Goal: Information Seeking & Learning: Learn about a topic

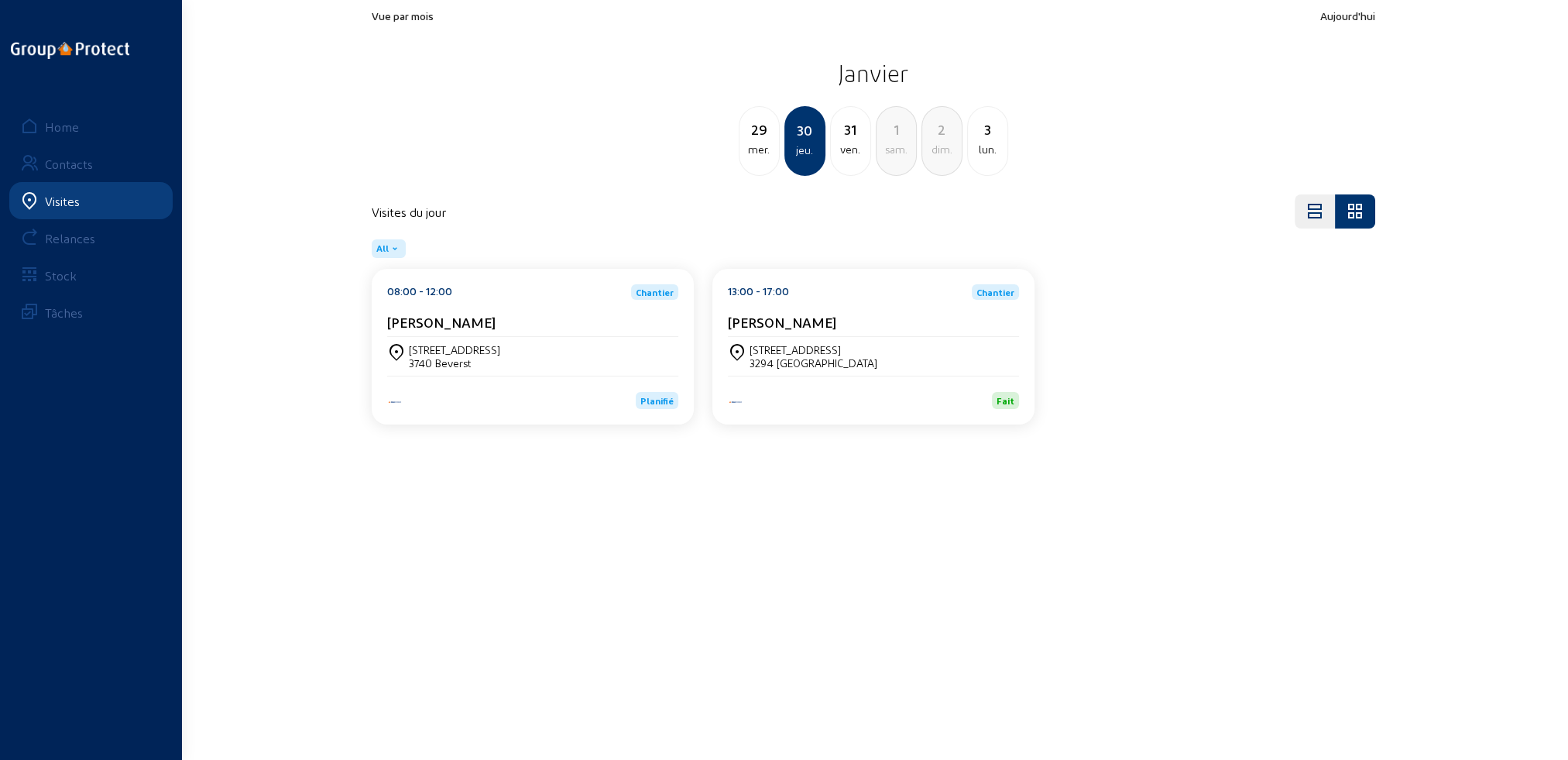
click at [67, 199] on div "Visites" at bounding box center [62, 200] width 35 height 14
click at [62, 128] on div "Home" at bounding box center [62, 126] width 34 height 14
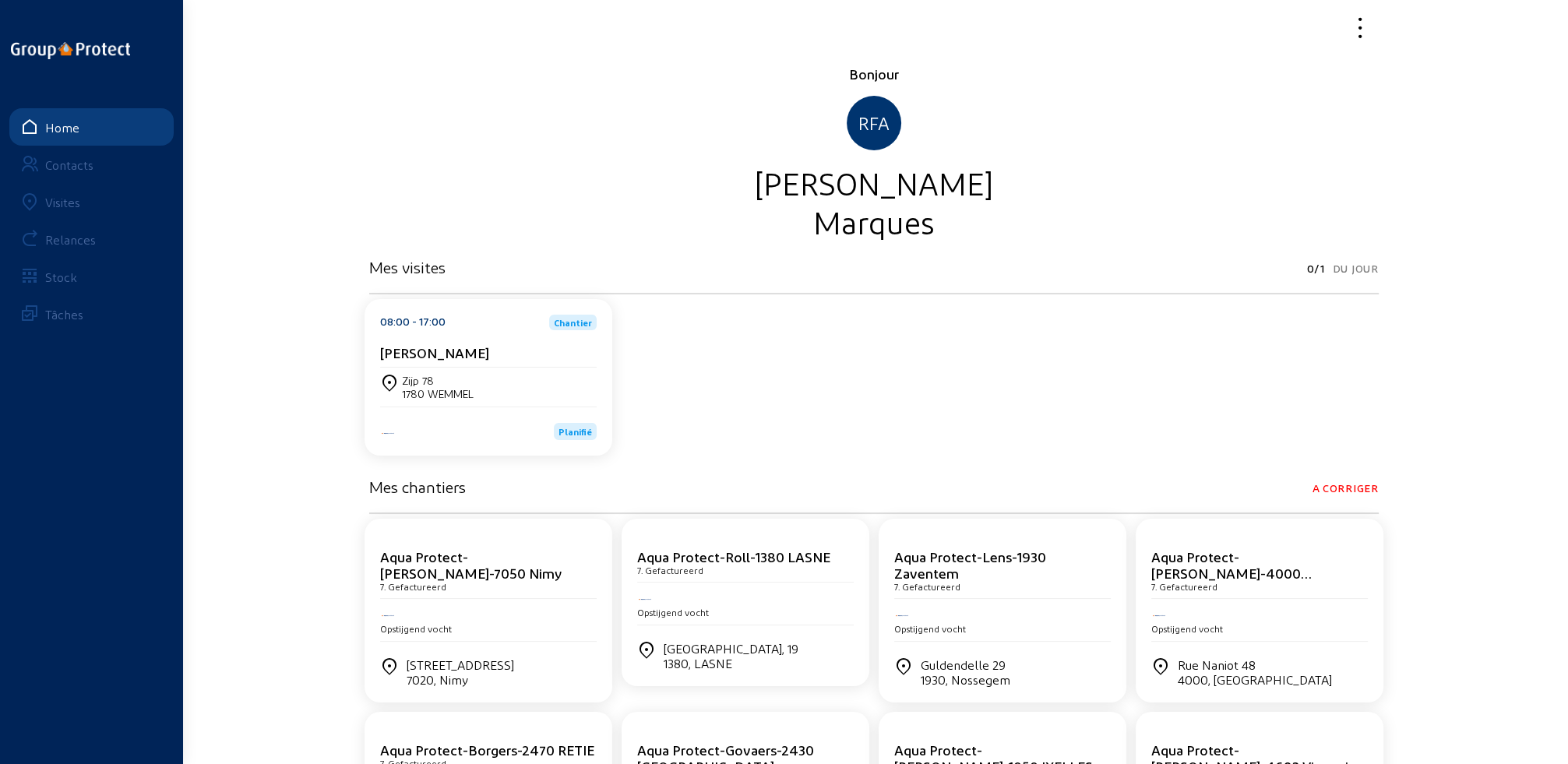
click at [65, 200] on div "Visites" at bounding box center [62, 201] width 35 height 14
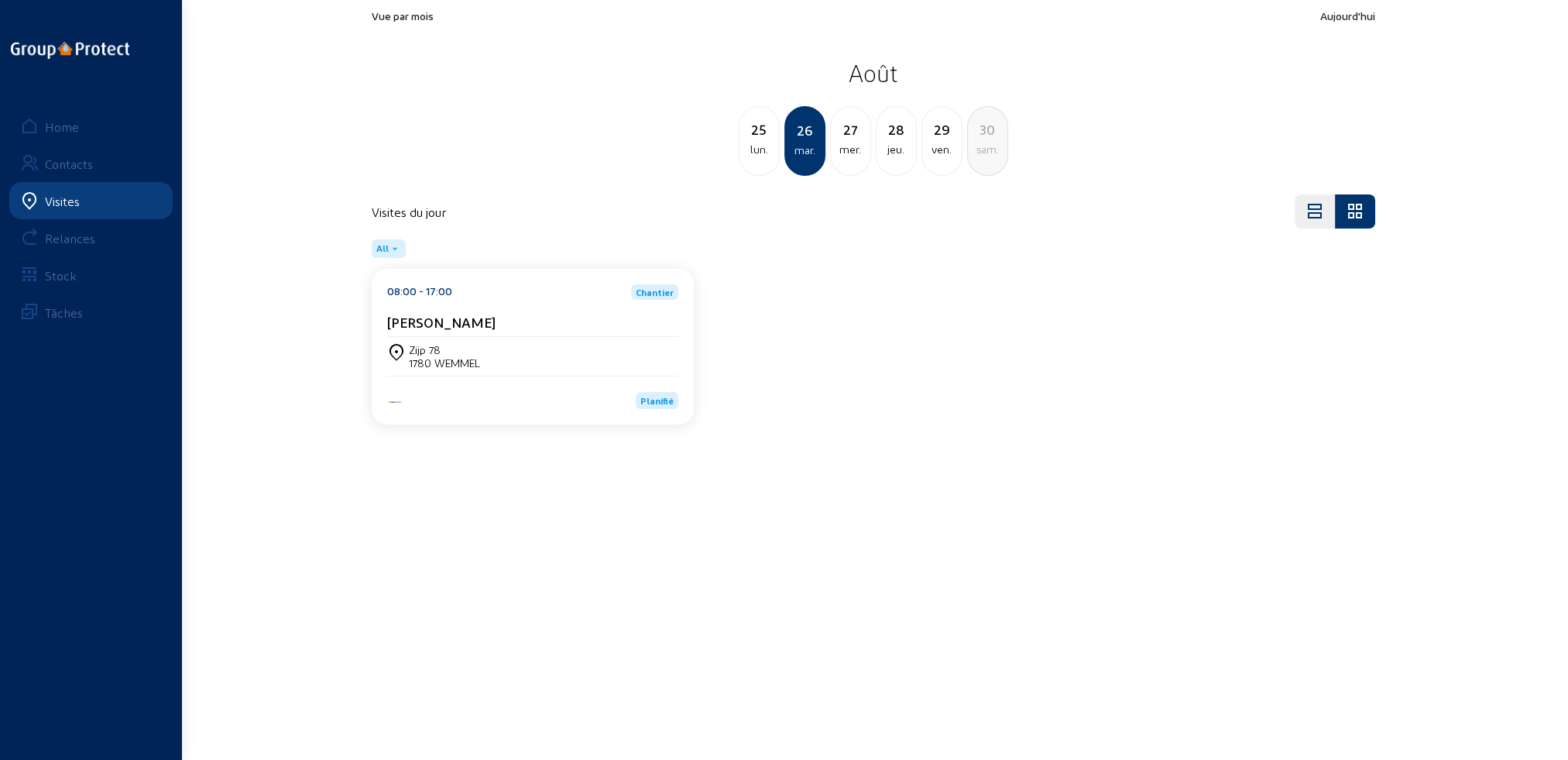
click at [843, 161] on div "27 mer." at bounding box center [850, 141] width 41 height 69
click at [843, 161] on div "28 jeu." at bounding box center [850, 141] width 41 height 69
click at [844, 160] on div "29 ven." at bounding box center [850, 141] width 41 height 69
click at [754, 163] on div "28 jeu." at bounding box center [759, 141] width 41 height 69
click at [755, 162] on div "27 mer." at bounding box center [759, 141] width 41 height 69
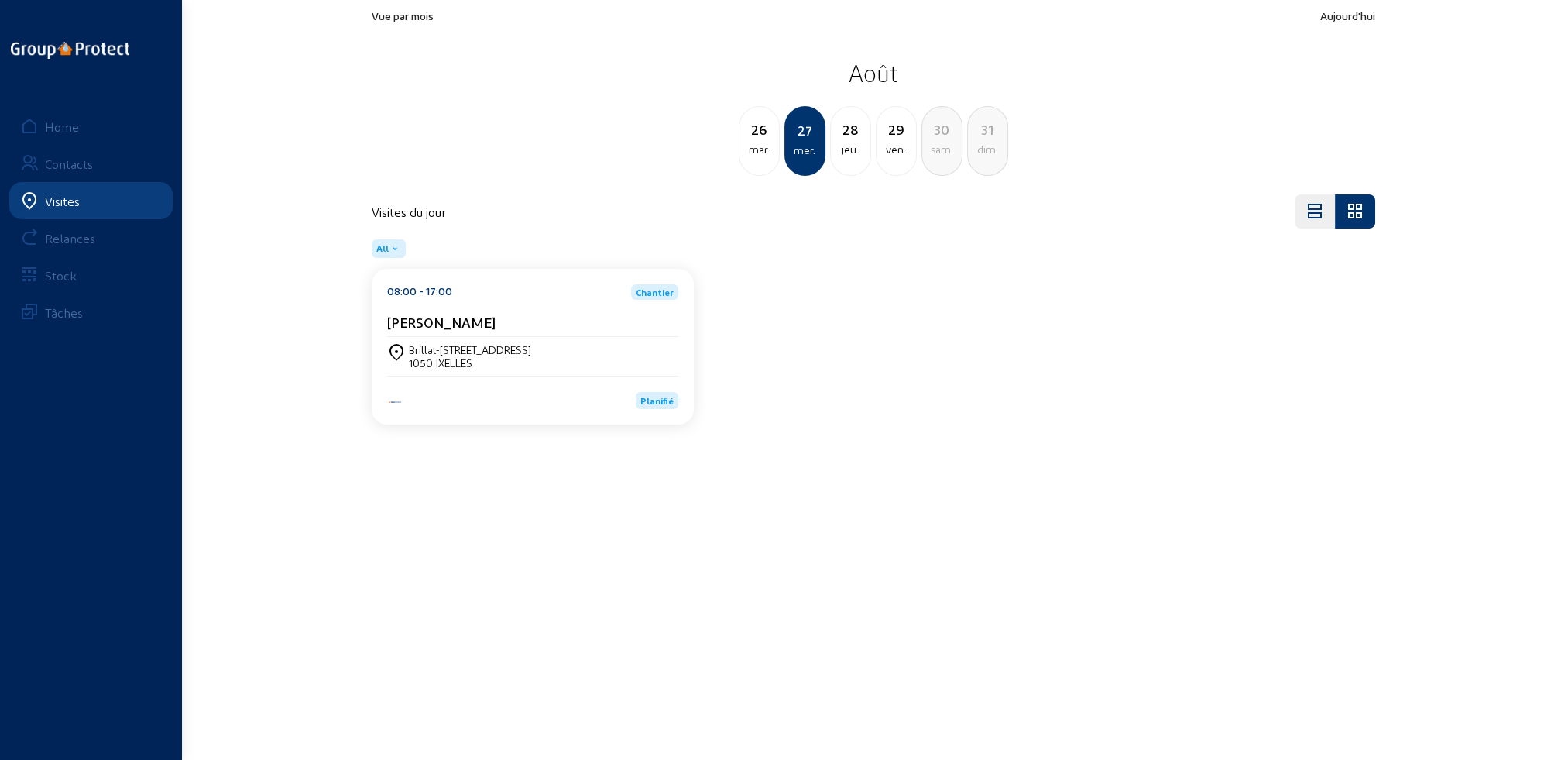
click at [638, 369] on div "Brillat-Savarinlaan, 62 1050 IXELLES" at bounding box center [532, 357] width 291 height 39
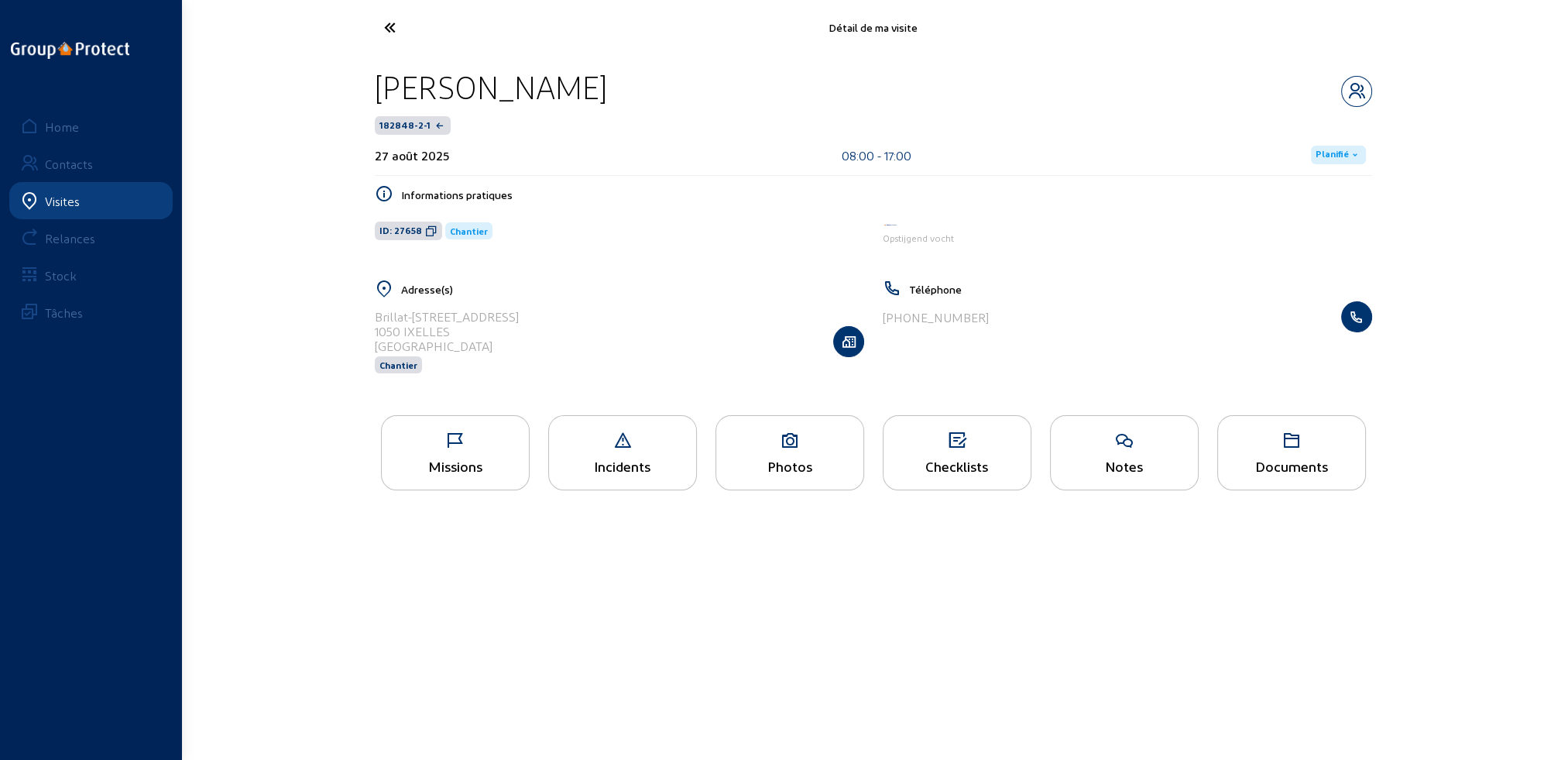
click at [447, 468] on div "Missions" at bounding box center [455, 466] width 147 height 16
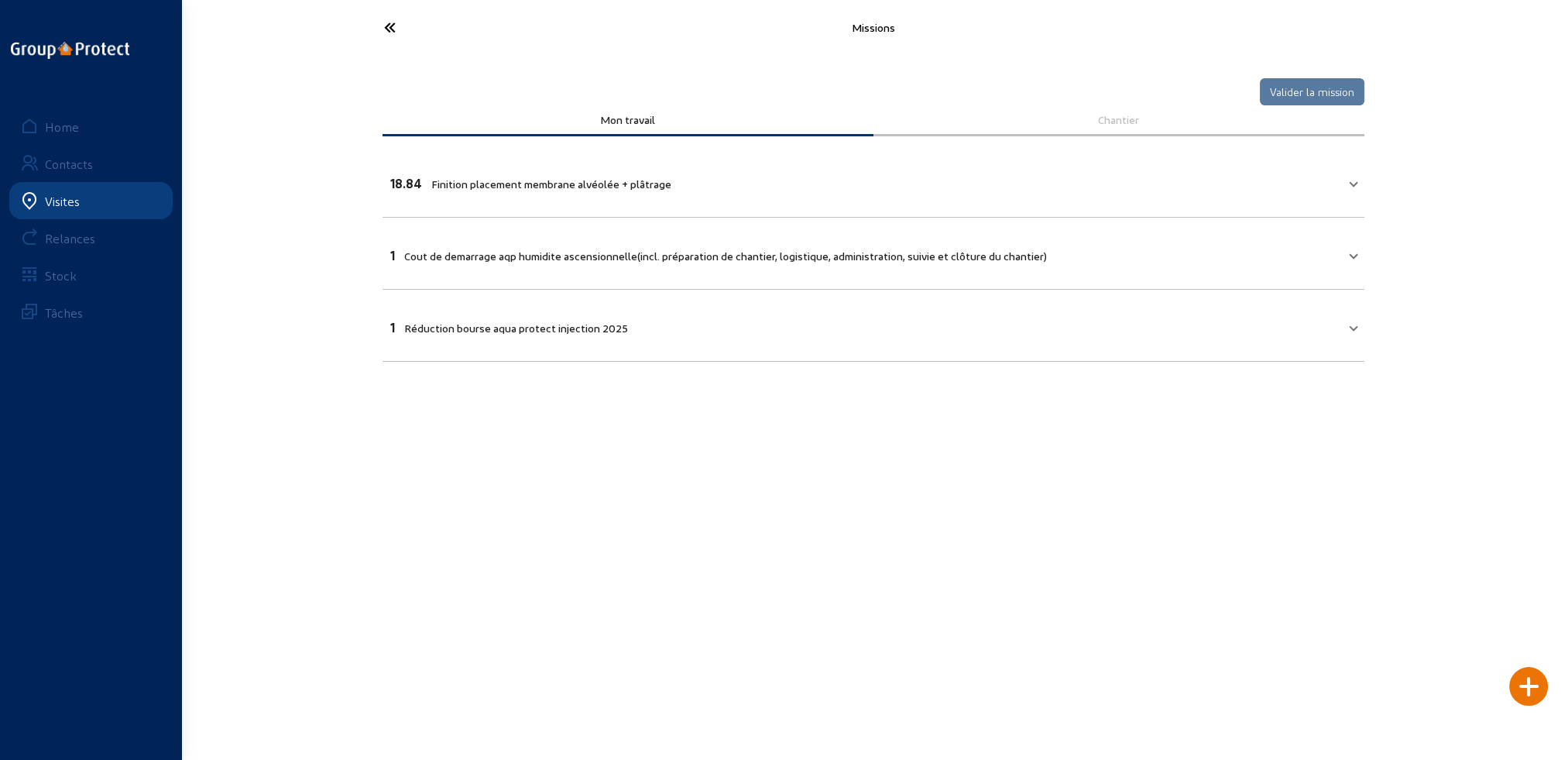
click at [388, 30] on icon at bounding box center [447, 27] width 143 height 27
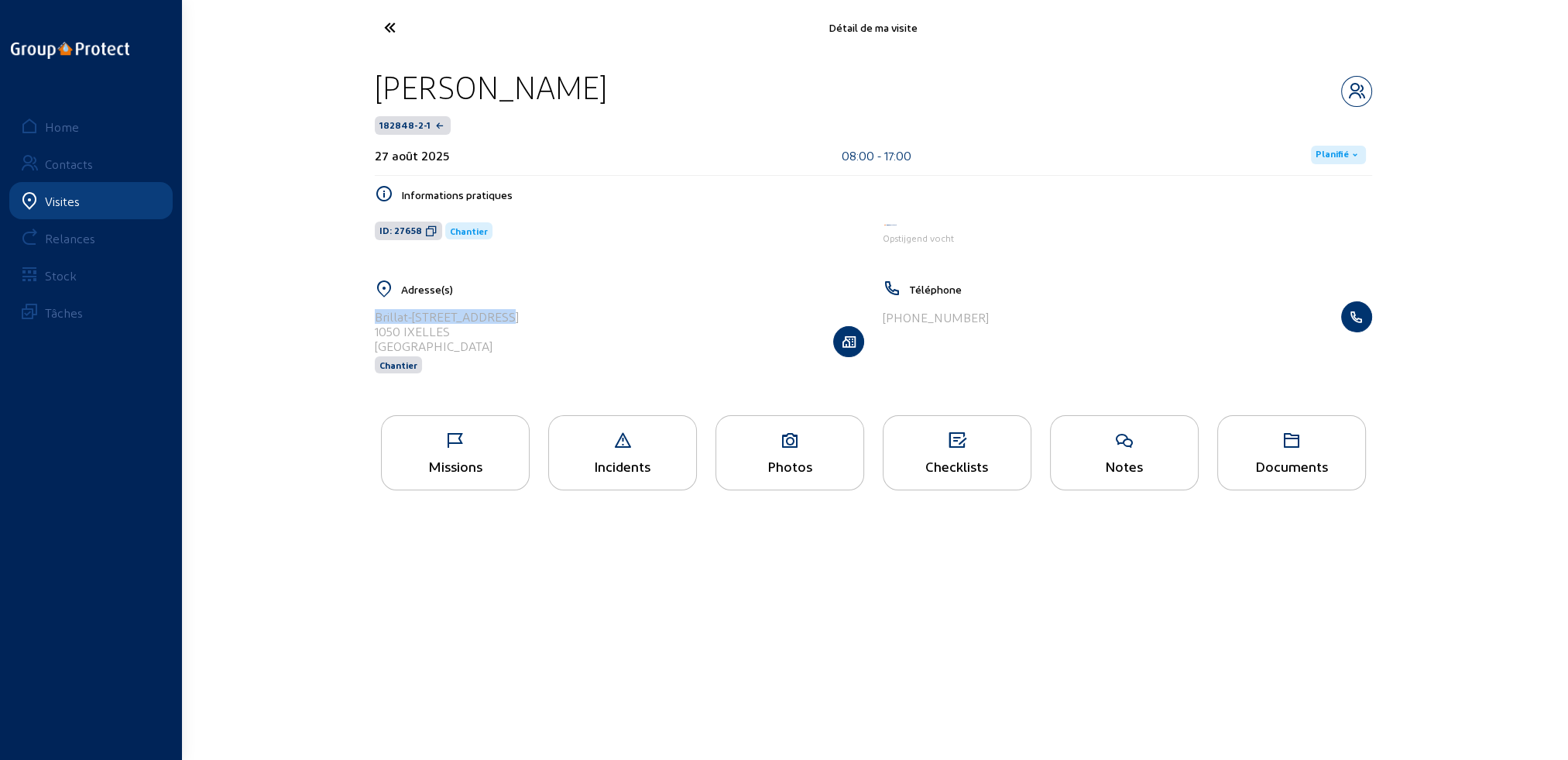
drag, startPoint x: 375, startPoint y: 316, endPoint x: 498, endPoint y: 315, distance: 123.0
click at [498, 315] on div "Brillat-Savarinlaan, 62 1050 IXELLES Belgique Chantier" at bounding box center [619, 341] width 489 height 79
copy div "Brillat-Savarinlaan, 62"
drag, startPoint x: 376, startPoint y: 331, endPoint x: 458, endPoint y: 330, distance: 82.0
click at [458, 330] on div "1050 IXELLES" at bounding box center [447, 331] width 144 height 14
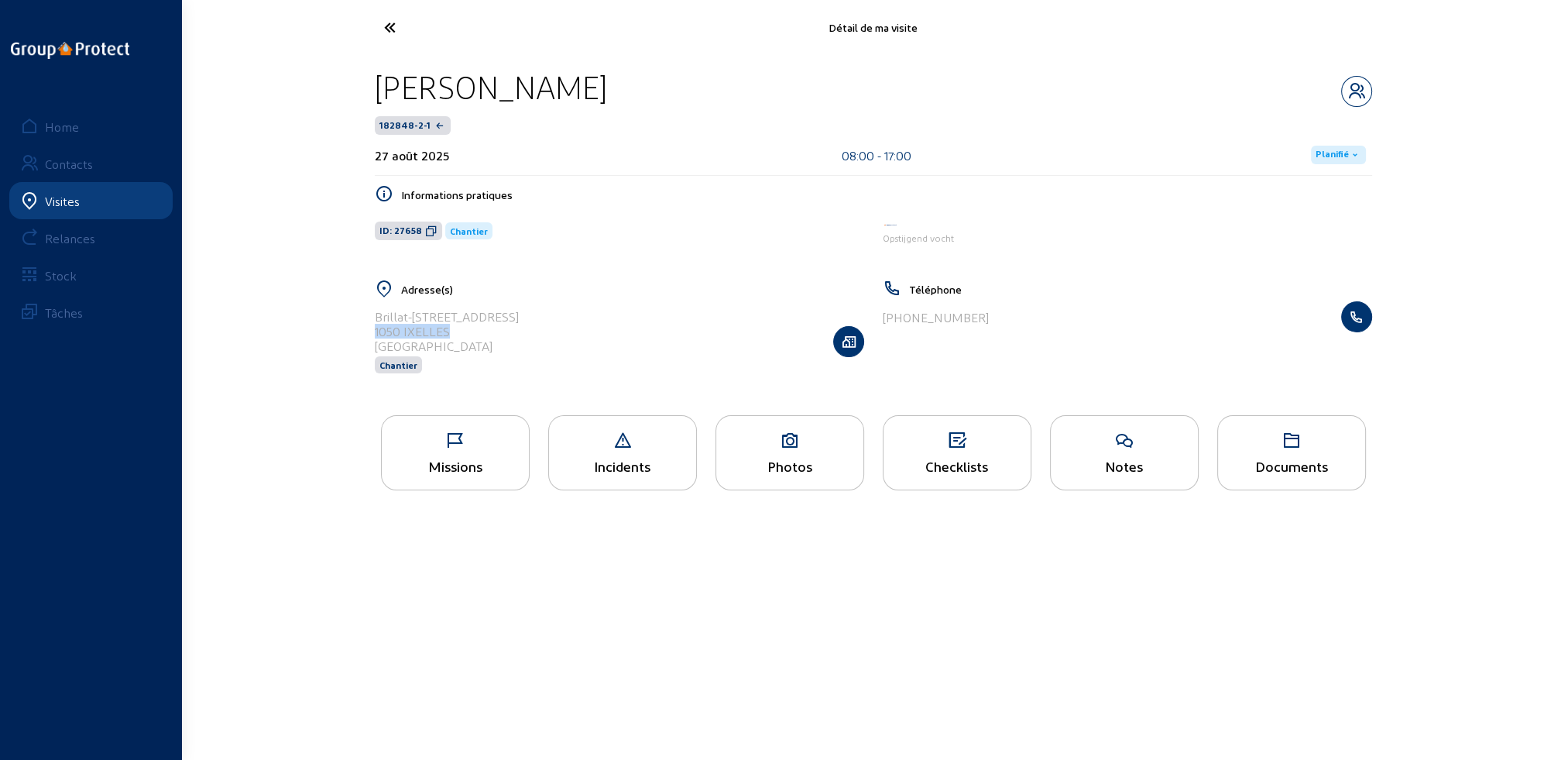
copy div "1050 IXELLES"
drag, startPoint x: 378, startPoint y: 80, endPoint x: 630, endPoint y: 88, distance: 252.1
click at [630, 88] on div "Niels OSSELAER" at bounding box center [874, 87] width 997 height 40
copy div "Niels OSSELAER"
click at [788, 471] on div "Photos" at bounding box center [790, 466] width 147 height 16
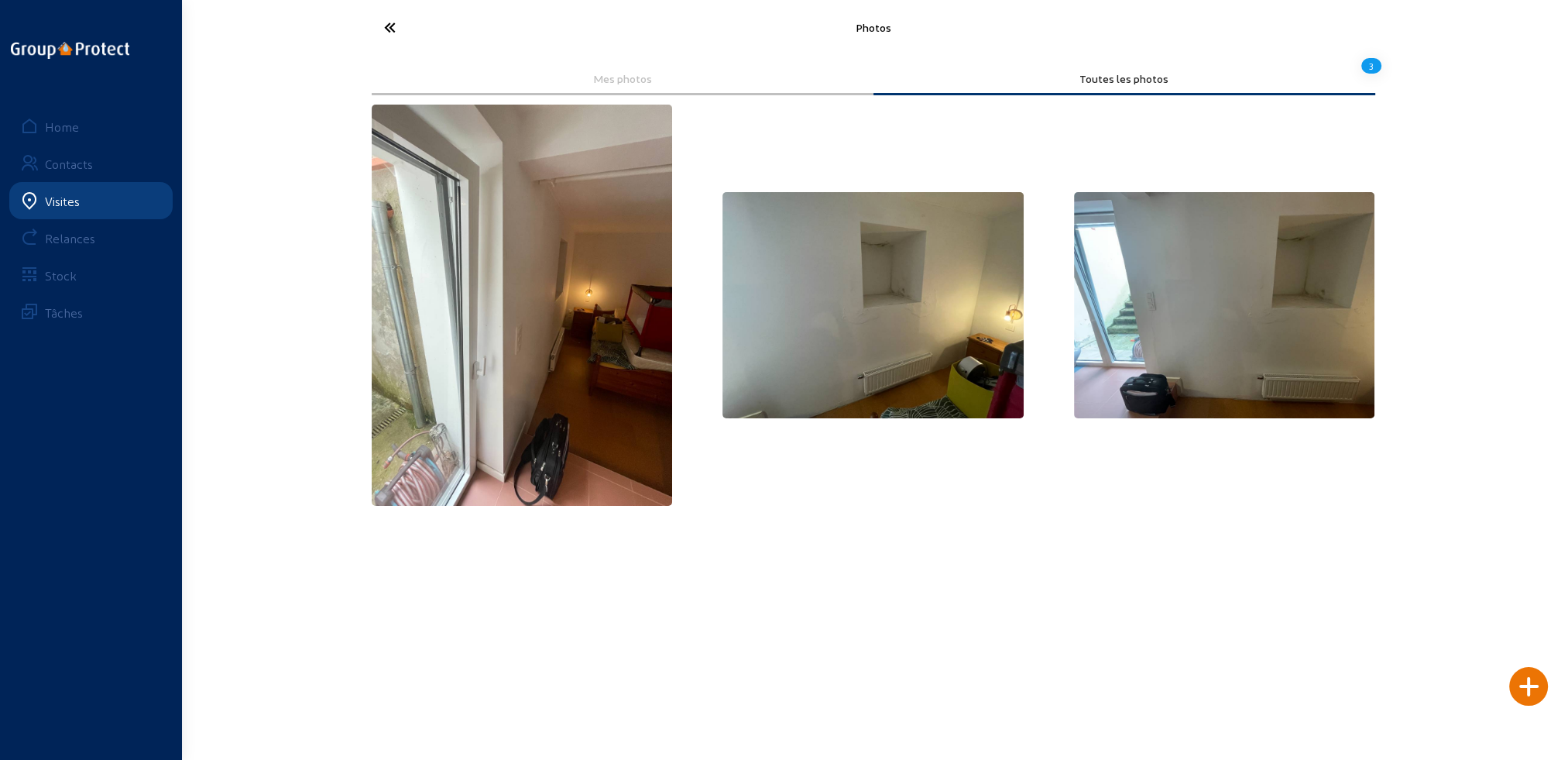
click at [391, 27] on icon at bounding box center [447, 27] width 143 height 27
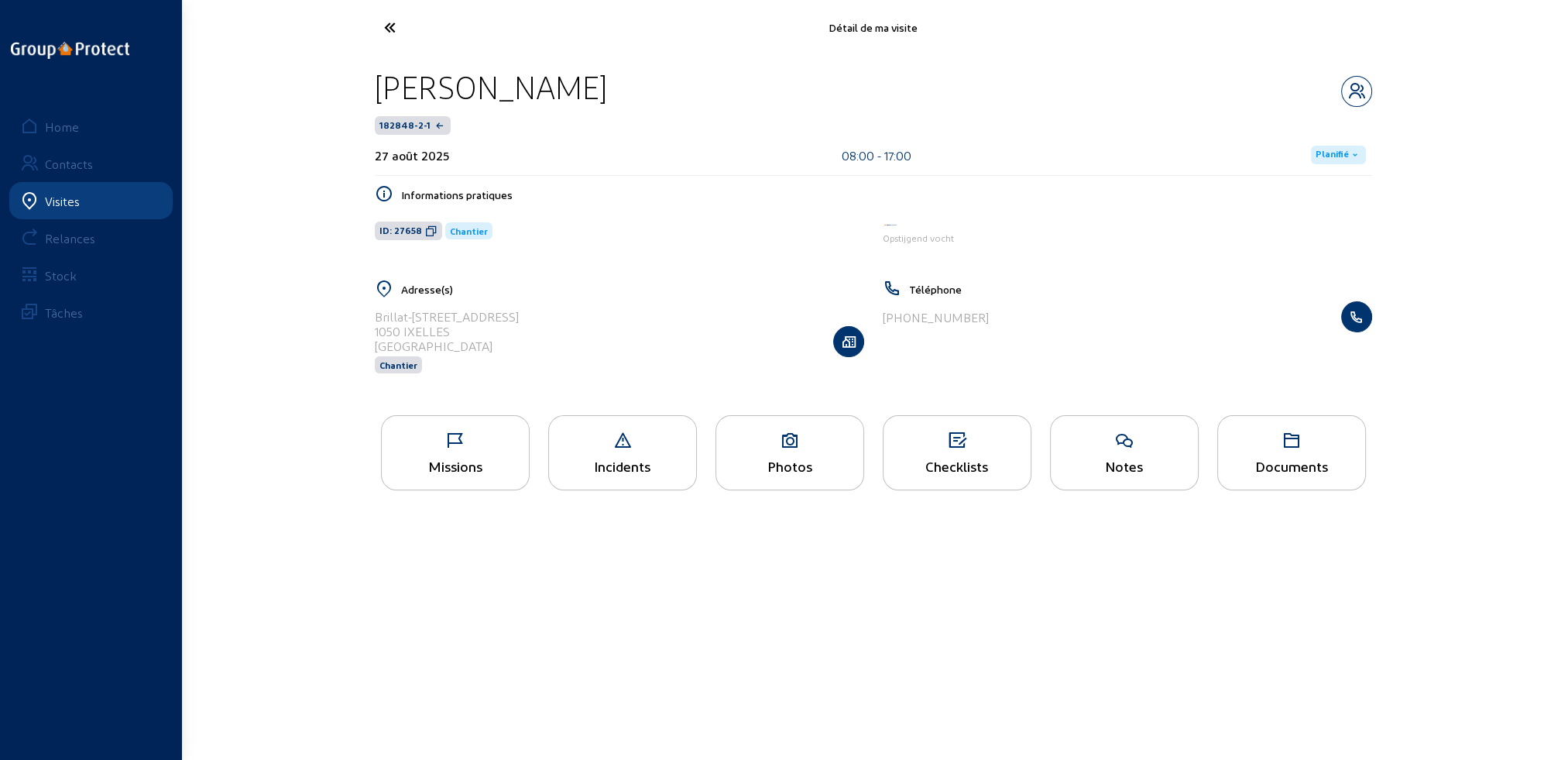
click at [1309, 474] on div "Documents" at bounding box center [1291, 466] width 147 height 16
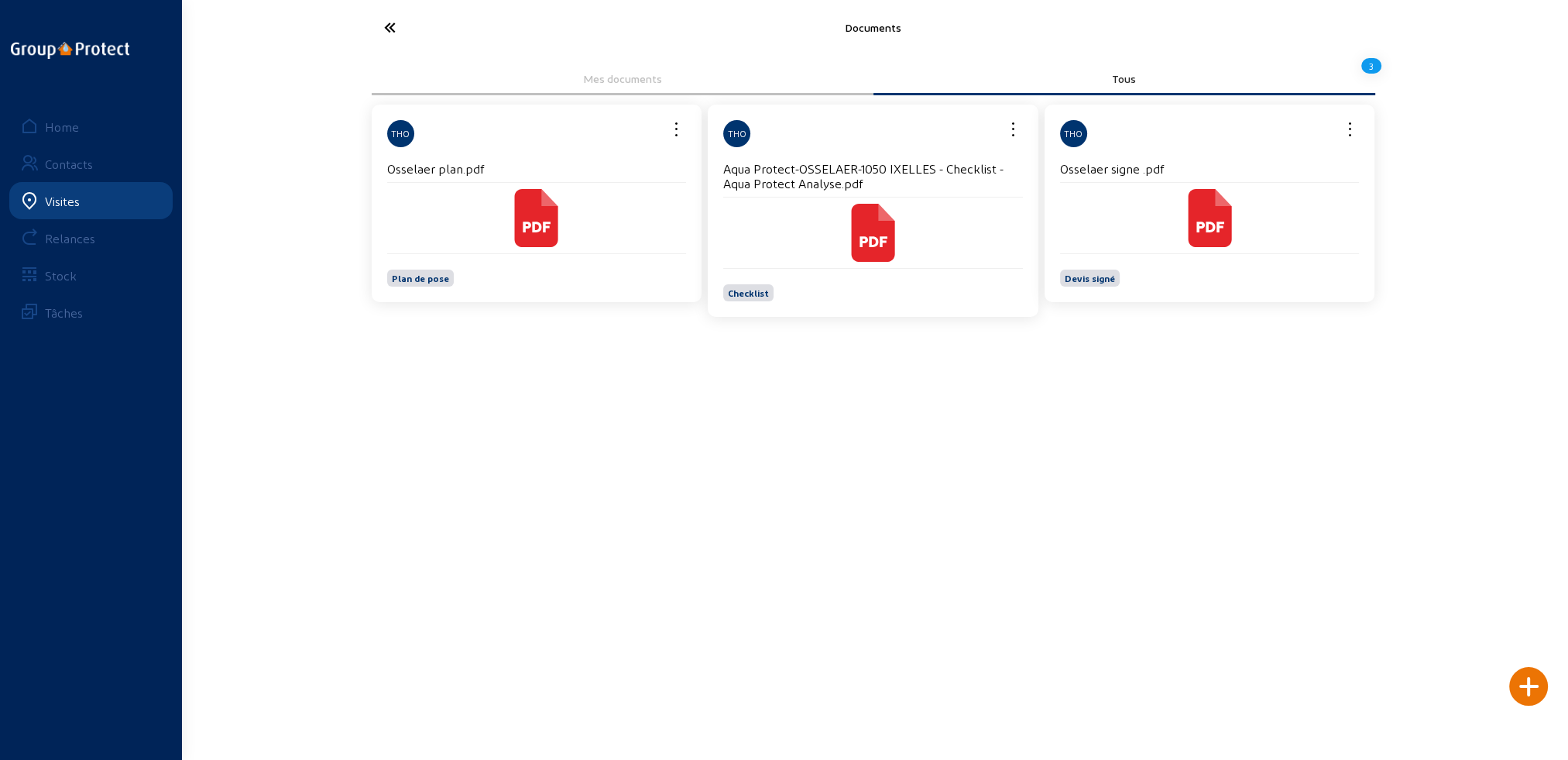
click at [623, 254] on div "Plan de pose" at bounding box center [536, 270] width 300 height 33
click at [533, 227] on icon at bounding box center [536, 227] width 28 height 11
click at [389, 28] on icon at bounding box center [447, 27] width 143 height 27
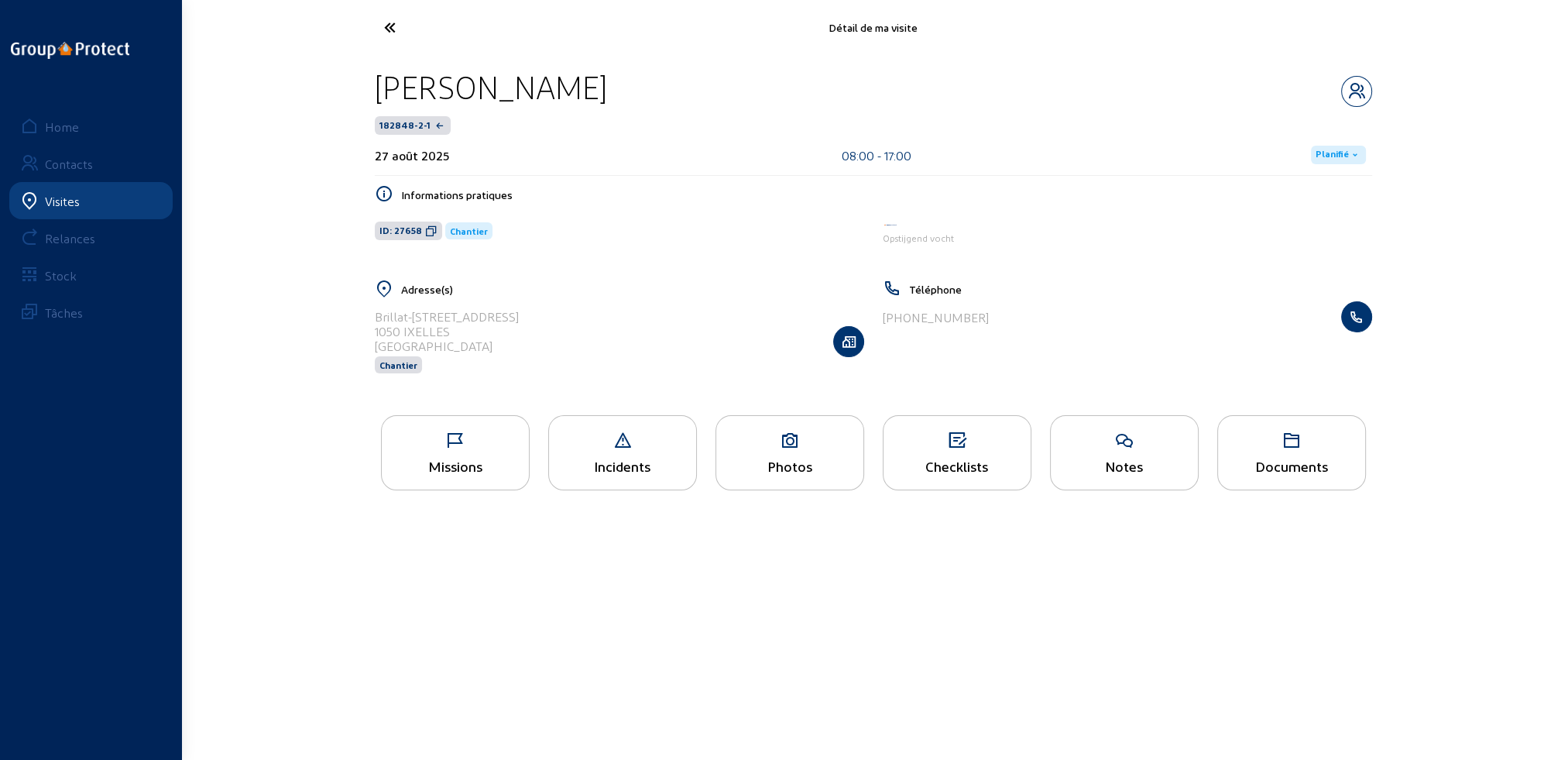
click at [449, 451] on div "Missions" at bounding box center [455, 452] width 149 height 75
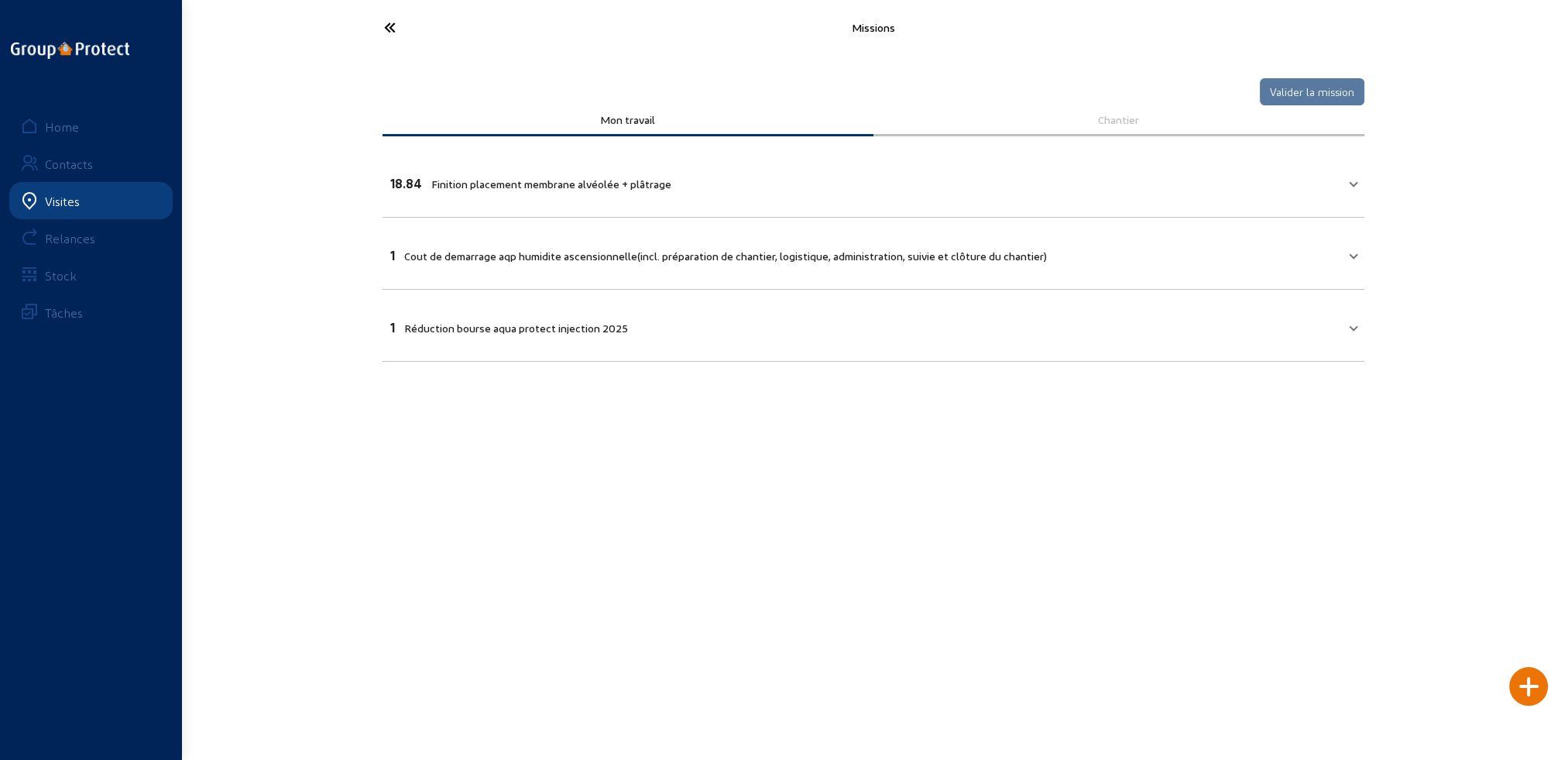
click at [388, 31] on icon at bounding box center [447, 27] width 143 height 27
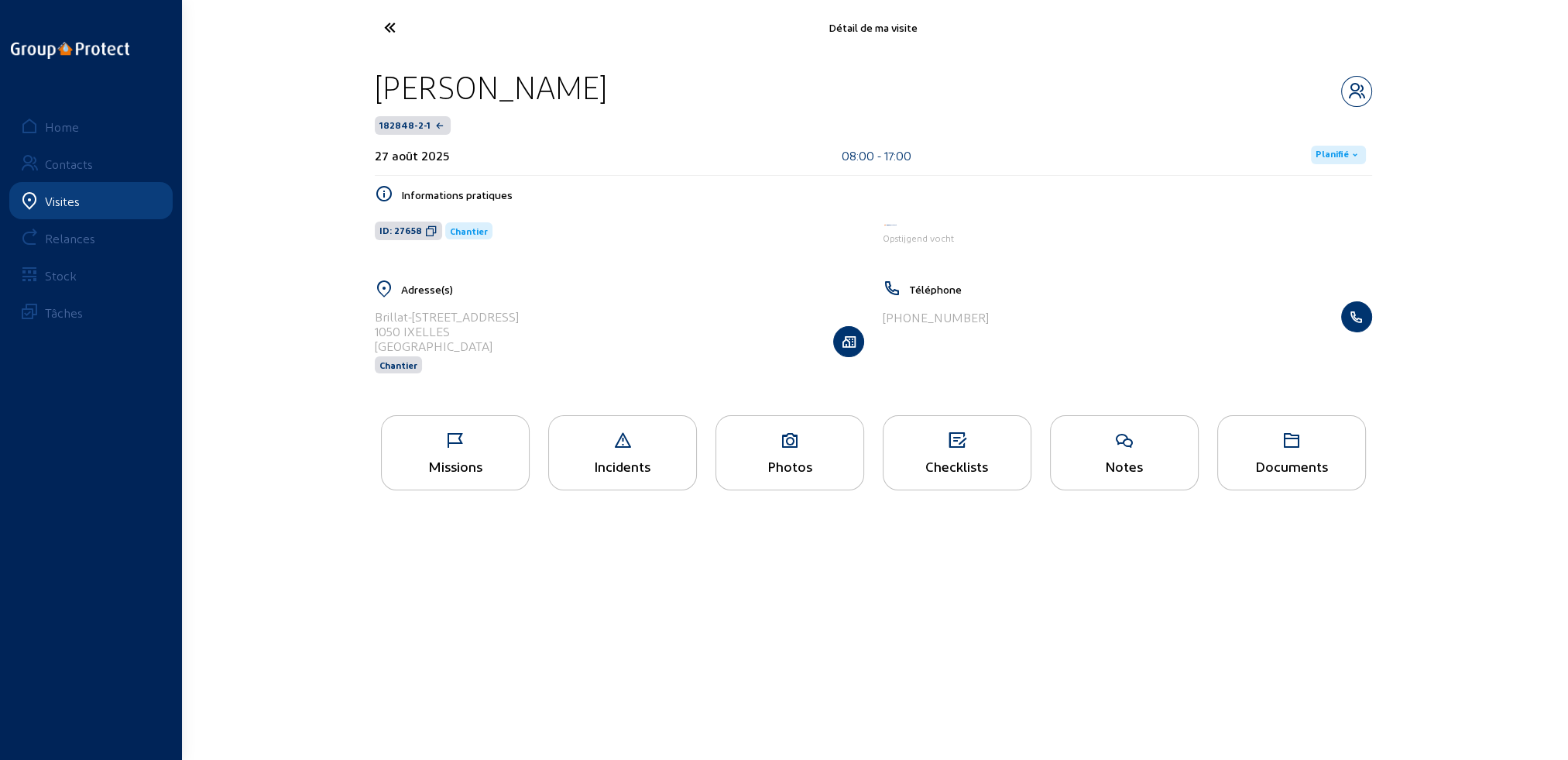
click at [773, 464] on div "Photos" at bounding box center [790, 466] width 147 height 16
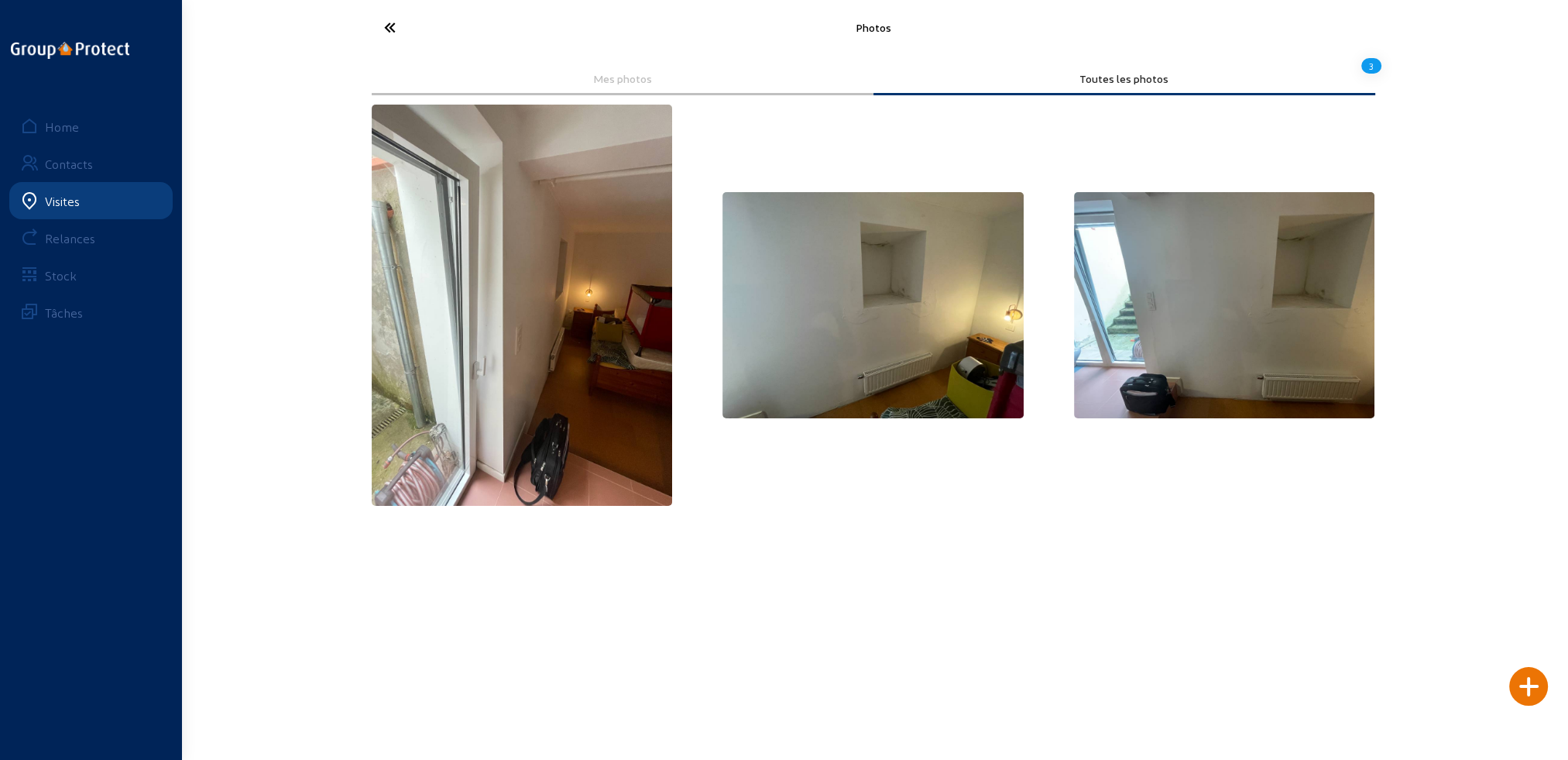
click at [387, 26] on icon at bounding box center [447, 27] width 143 height 27
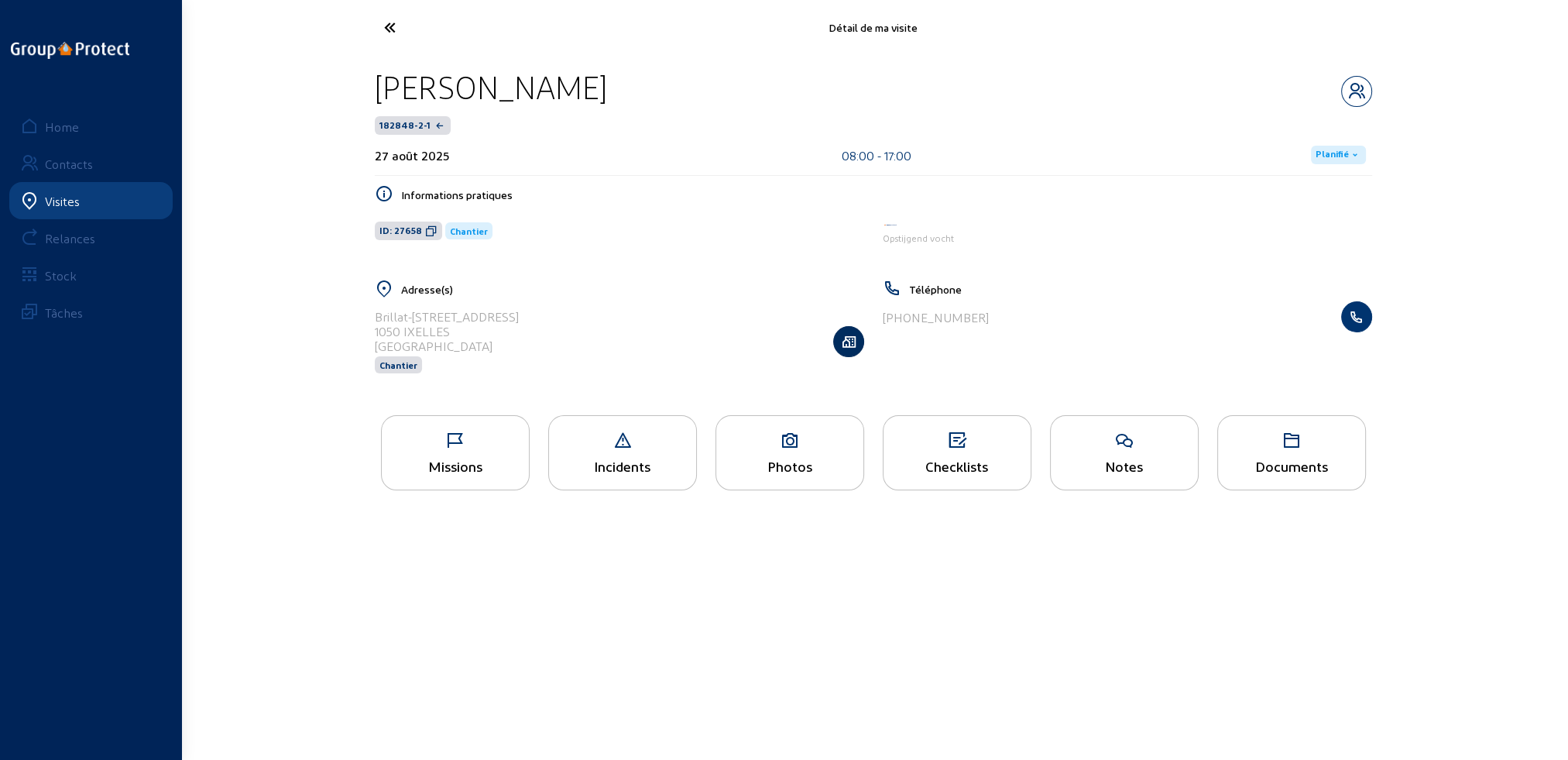
click at [858, 345] on icon "button" at bounding box center [848, 342] width 30 height 15
click at [387, 26] on icon at bounding box center [447, 27] width 143 height 27
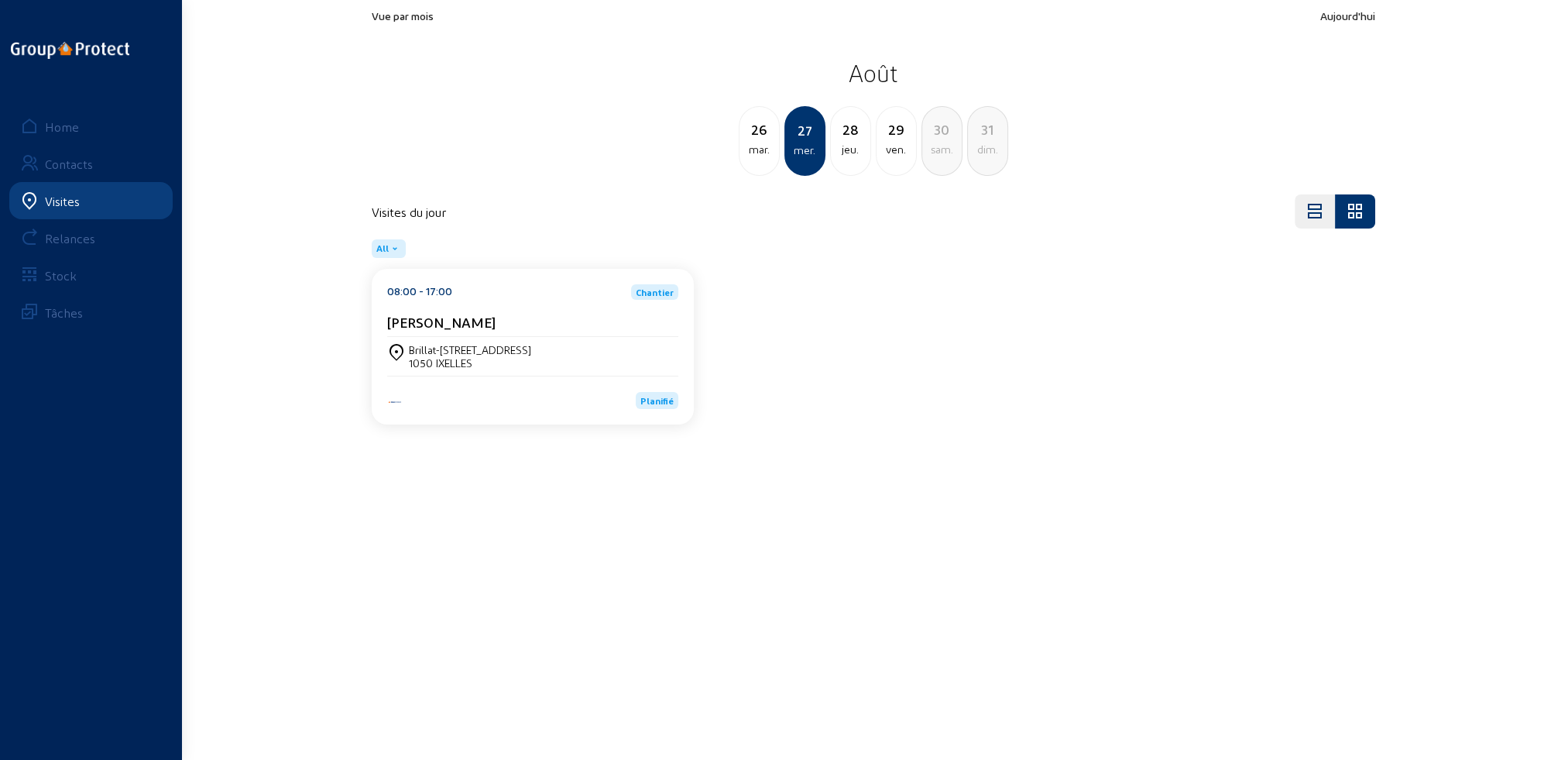
click at [855, 155] on div "jeu." at bounding box center [850, 150] width 40 height 19
click at [855, 155] on div "ven." at bounding box center [850, 150] width 40 height 19
click at [754, 154] on div "jeu." at bounding box center [759, 150] width 40 height 19
click at [504, 355] on div "Rue des Belneux, 4 7000 MONS" at bounding box center [532, 356] width 291 height 26
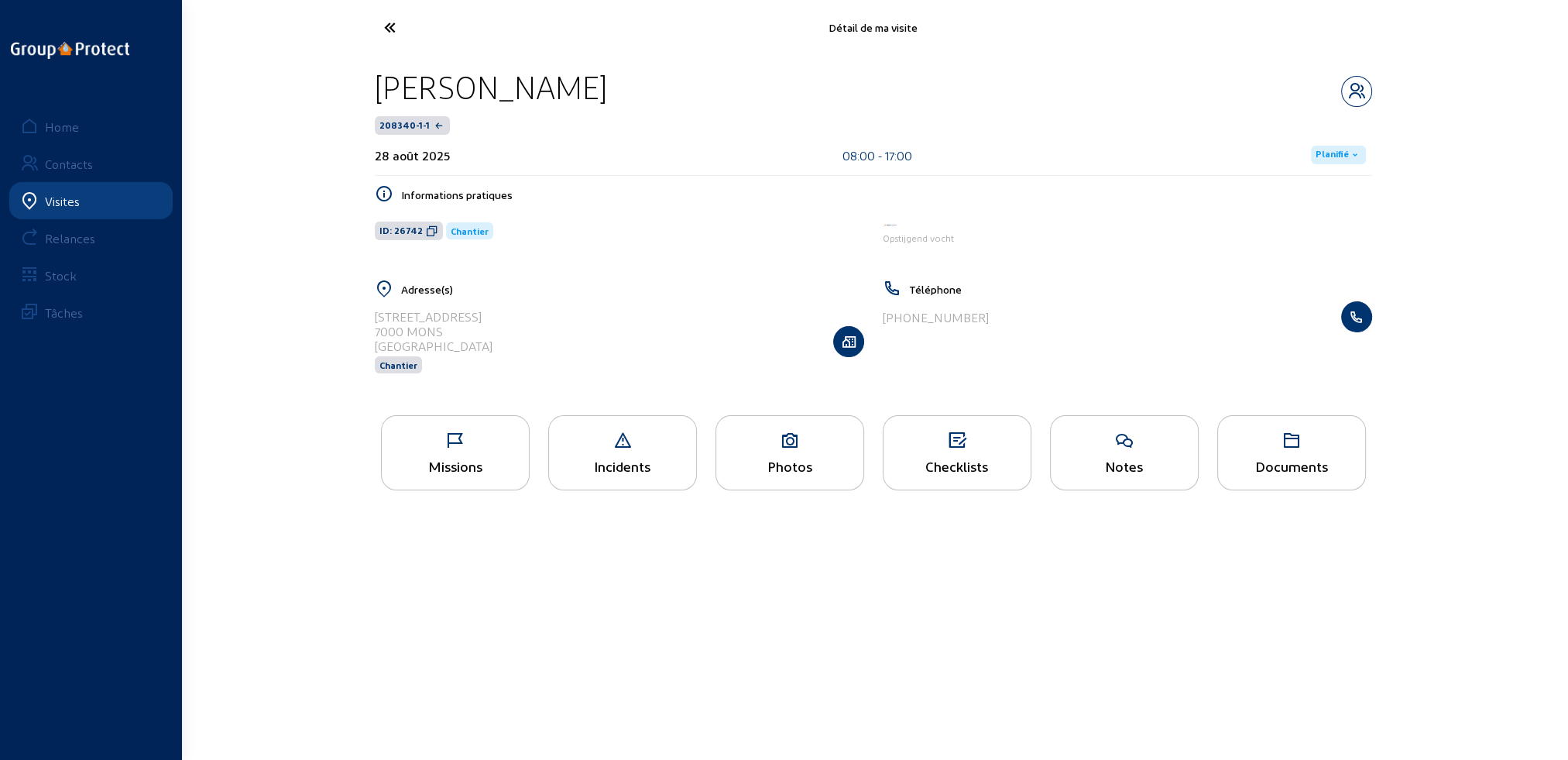
click at [450, 446] on icon at bounding box center [455, 440] width 147 height 19
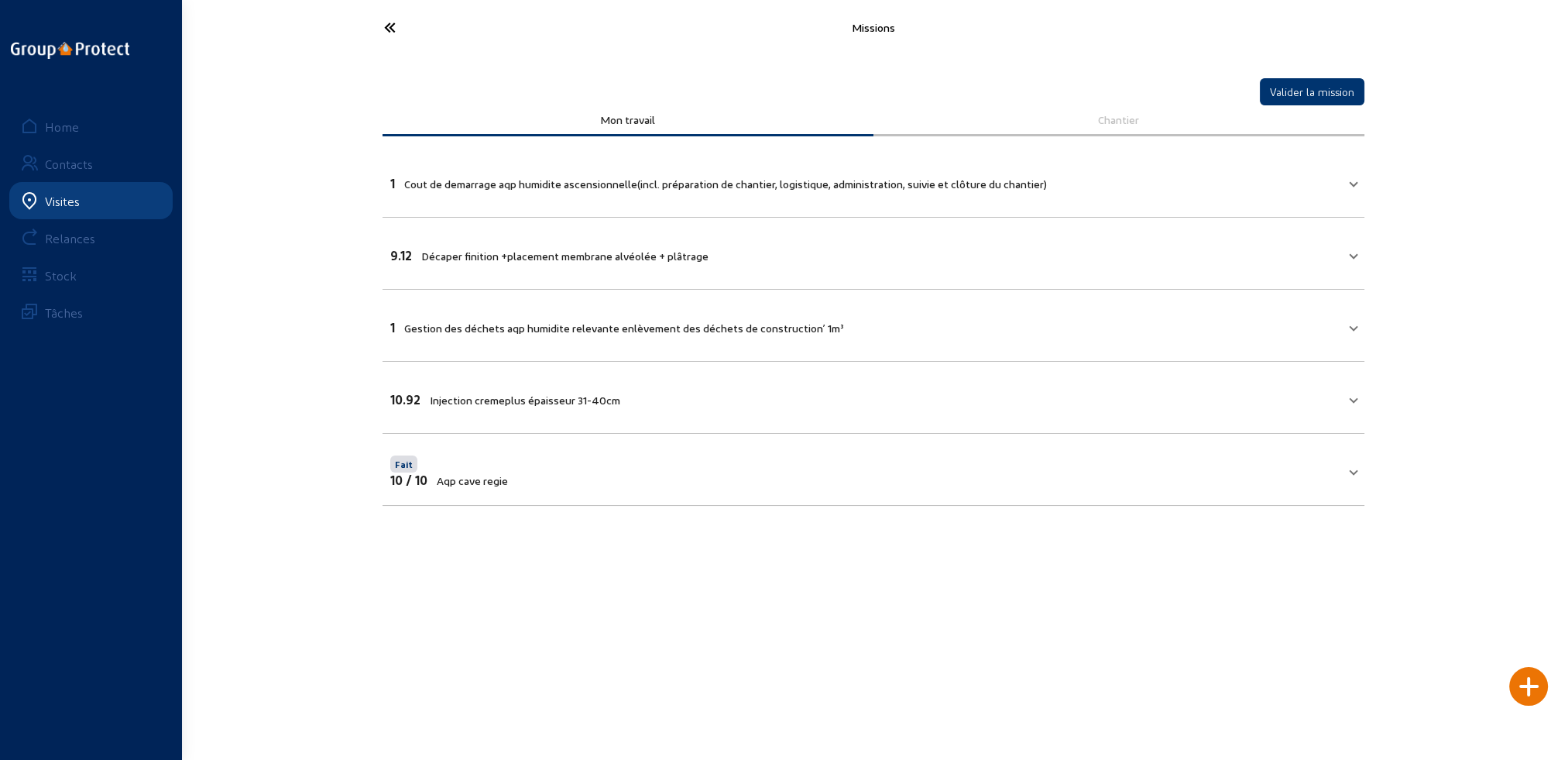
click at [388, 25] on icon at bounding box center [447, 27] width 143 height 27
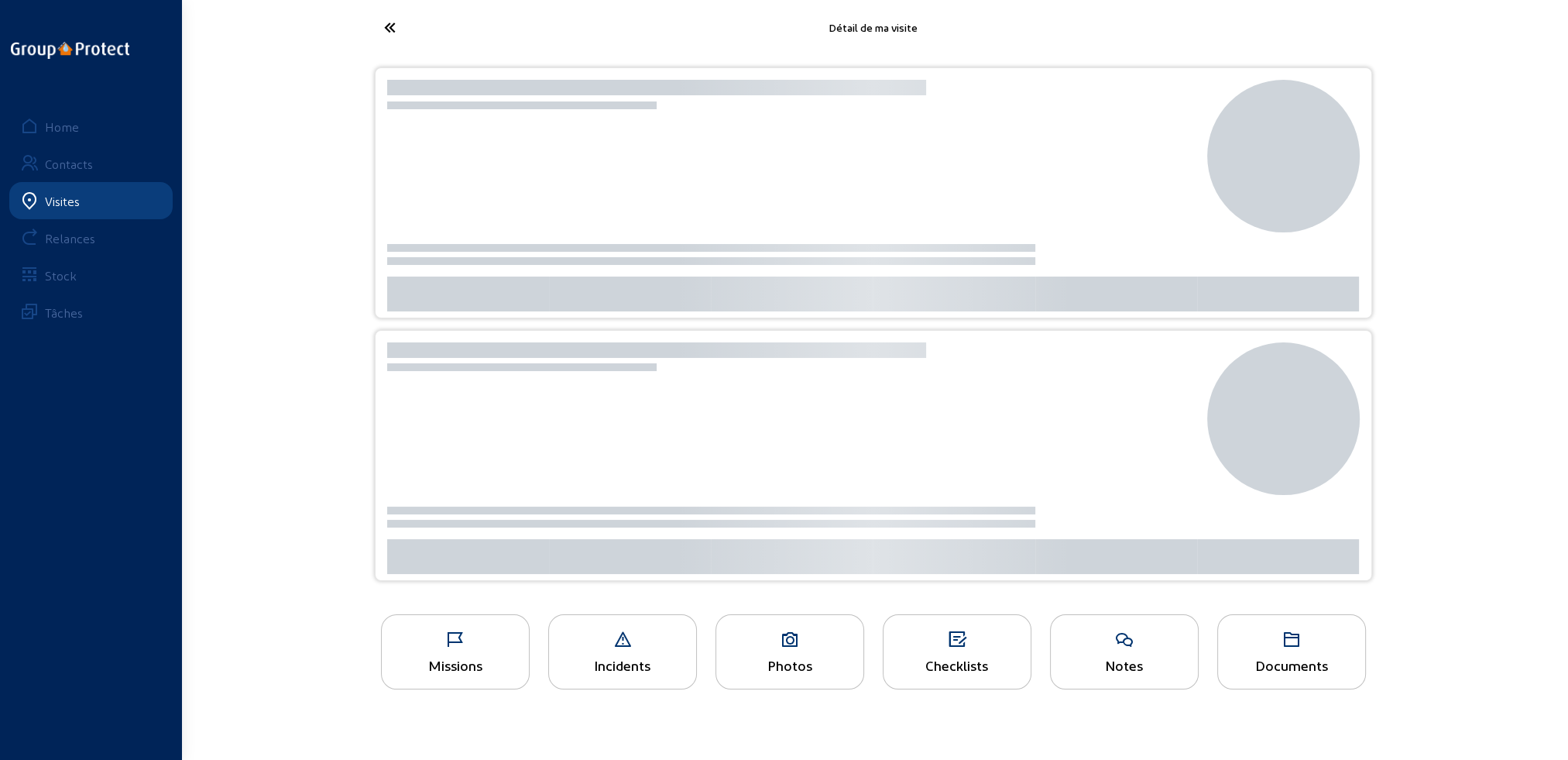
click at [813, 666] on div "Photos" at bounding box center [790, 664] width 147 height 16
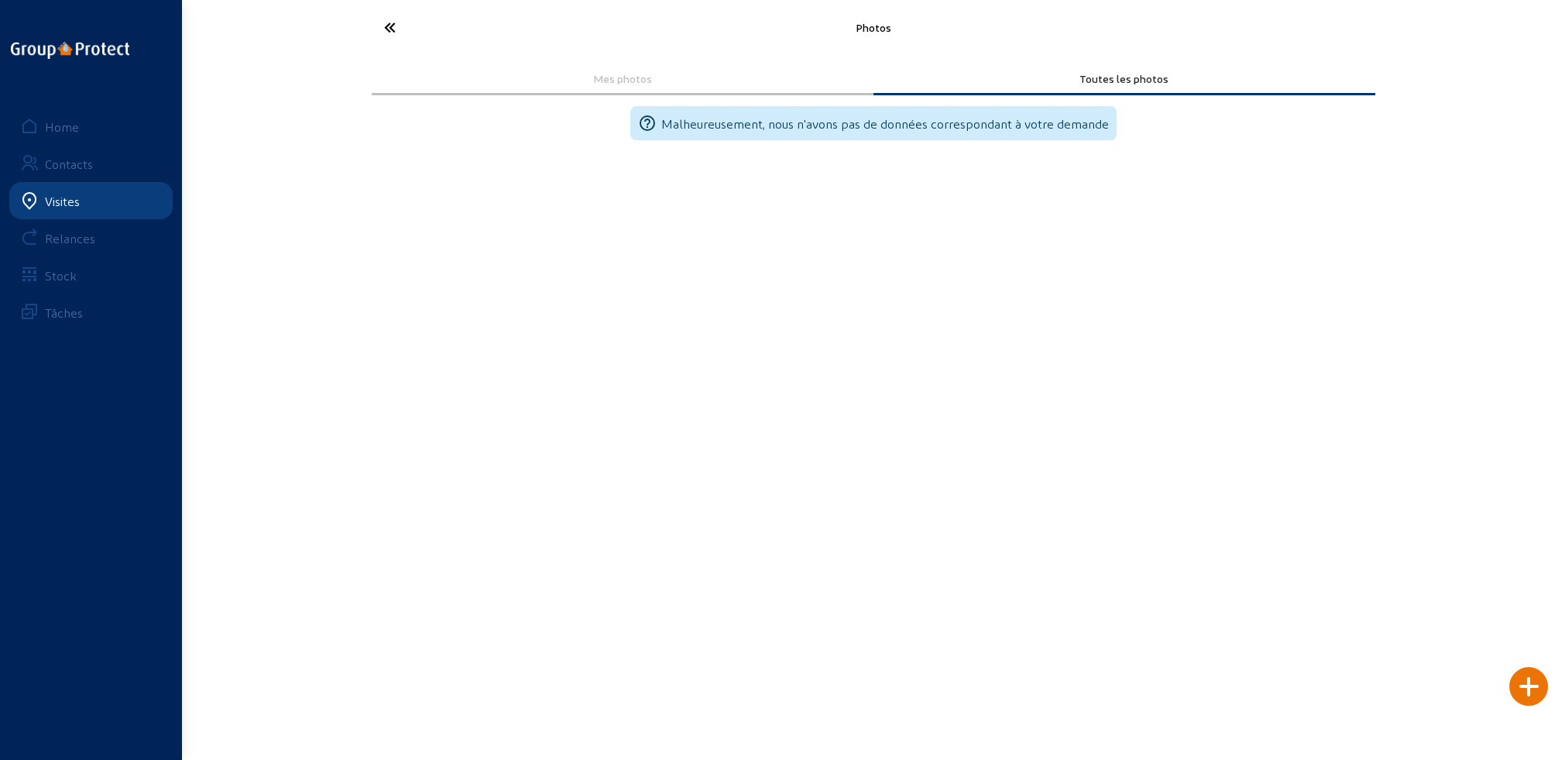
click at [384, 23] on icon at bounding box center [447, 27] width 143 height 27
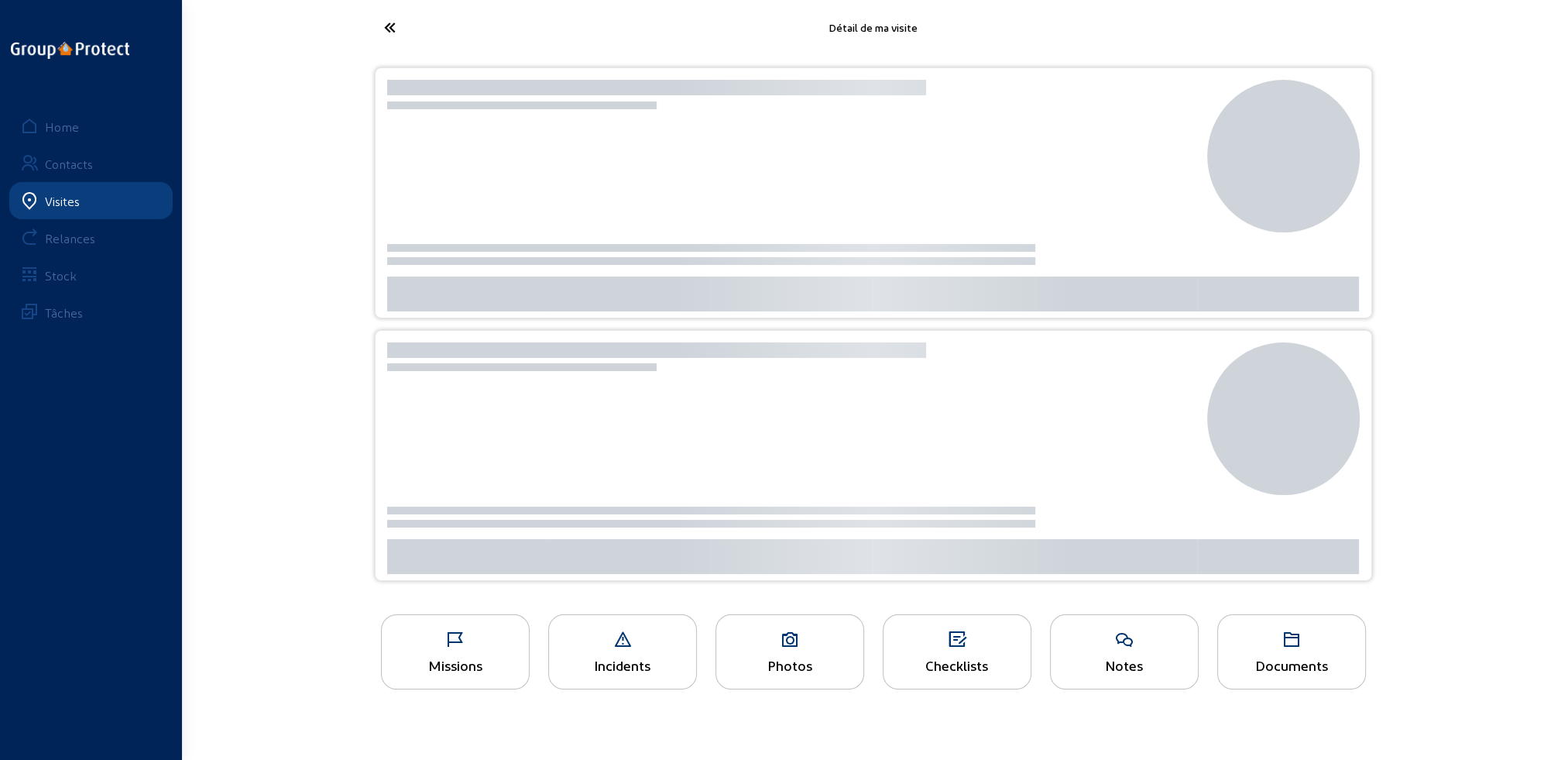
click at [1115, 653] on div "Notes" at bounding box center [1124, 652] width 149 height 75
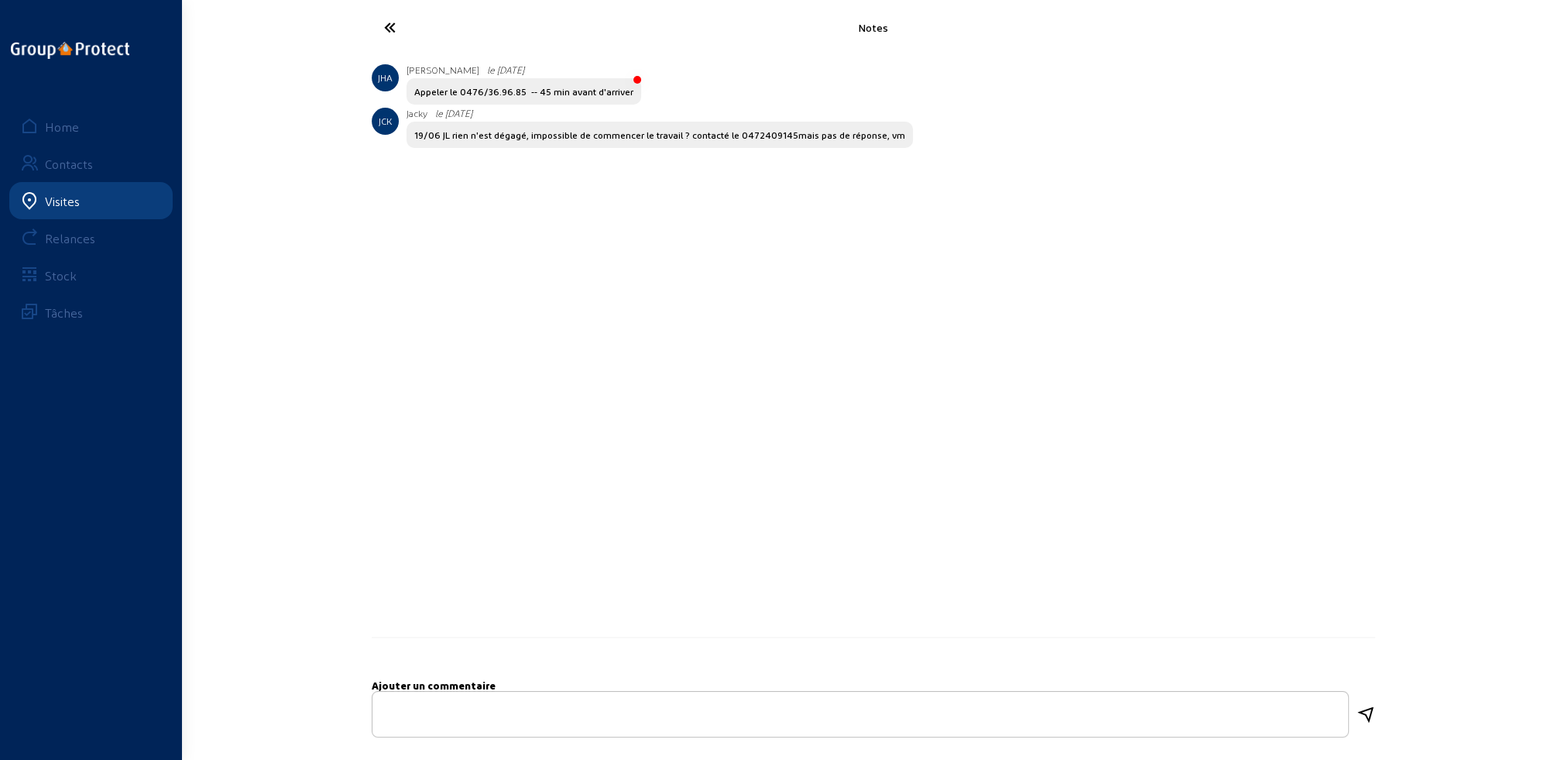
click at [384, 25] on icon at bounding box center [447, 27] width 143 height 27
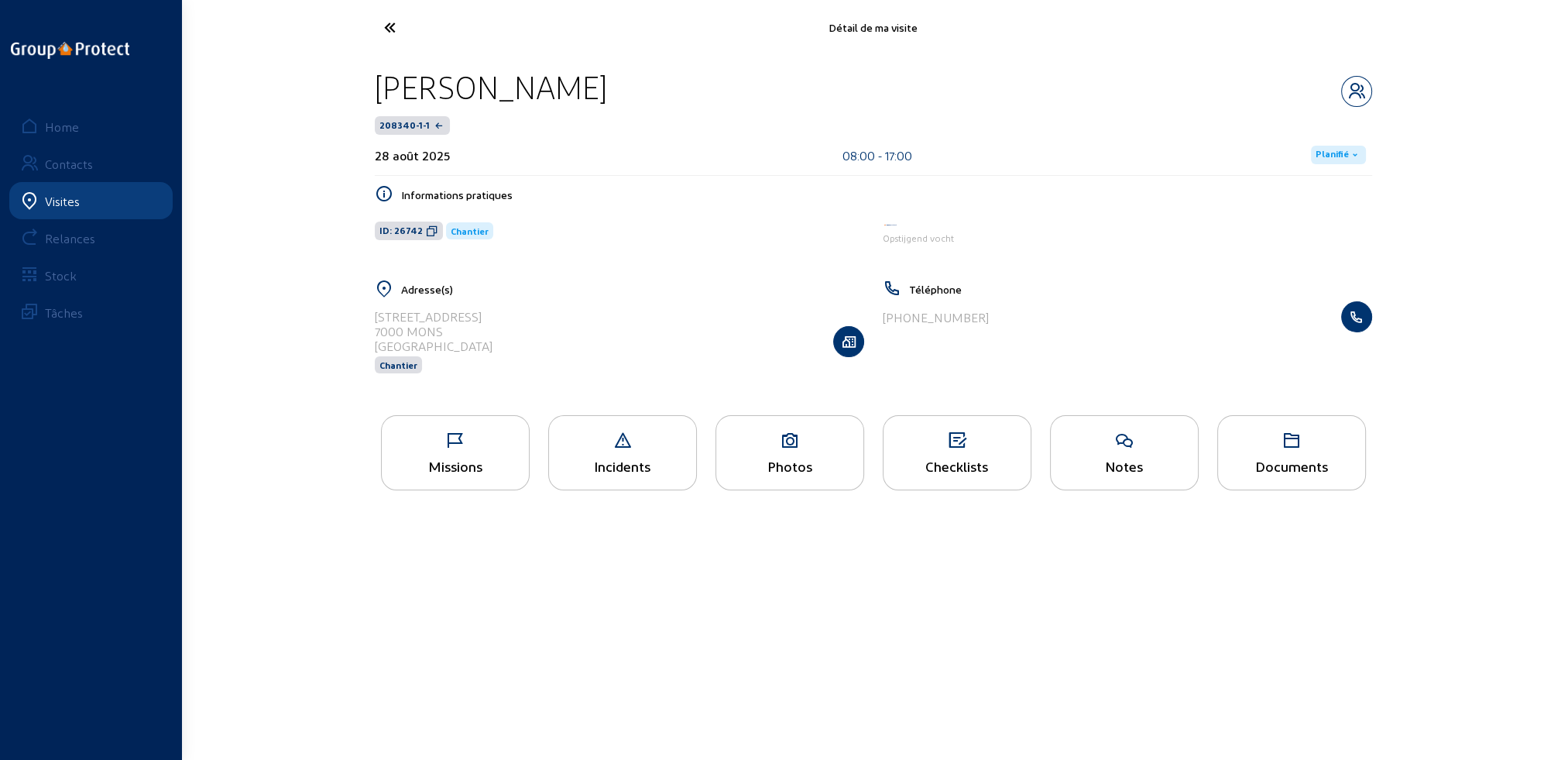
click at [778, 446] on icon at bounding box center [790, 440] width 147 height 19
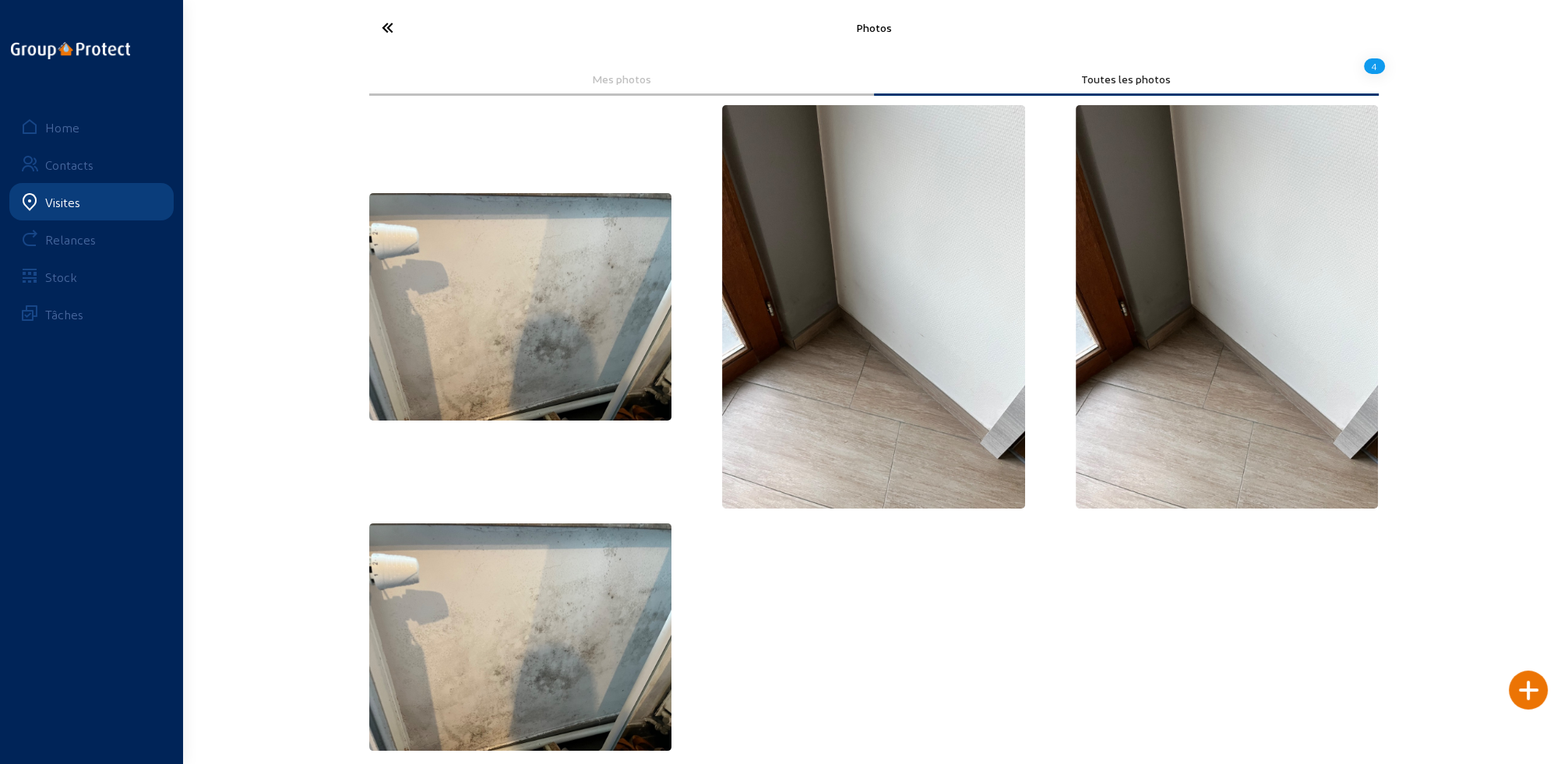
click at [381, 26] on icon at bounding box center [445, 27] width 144 height 27
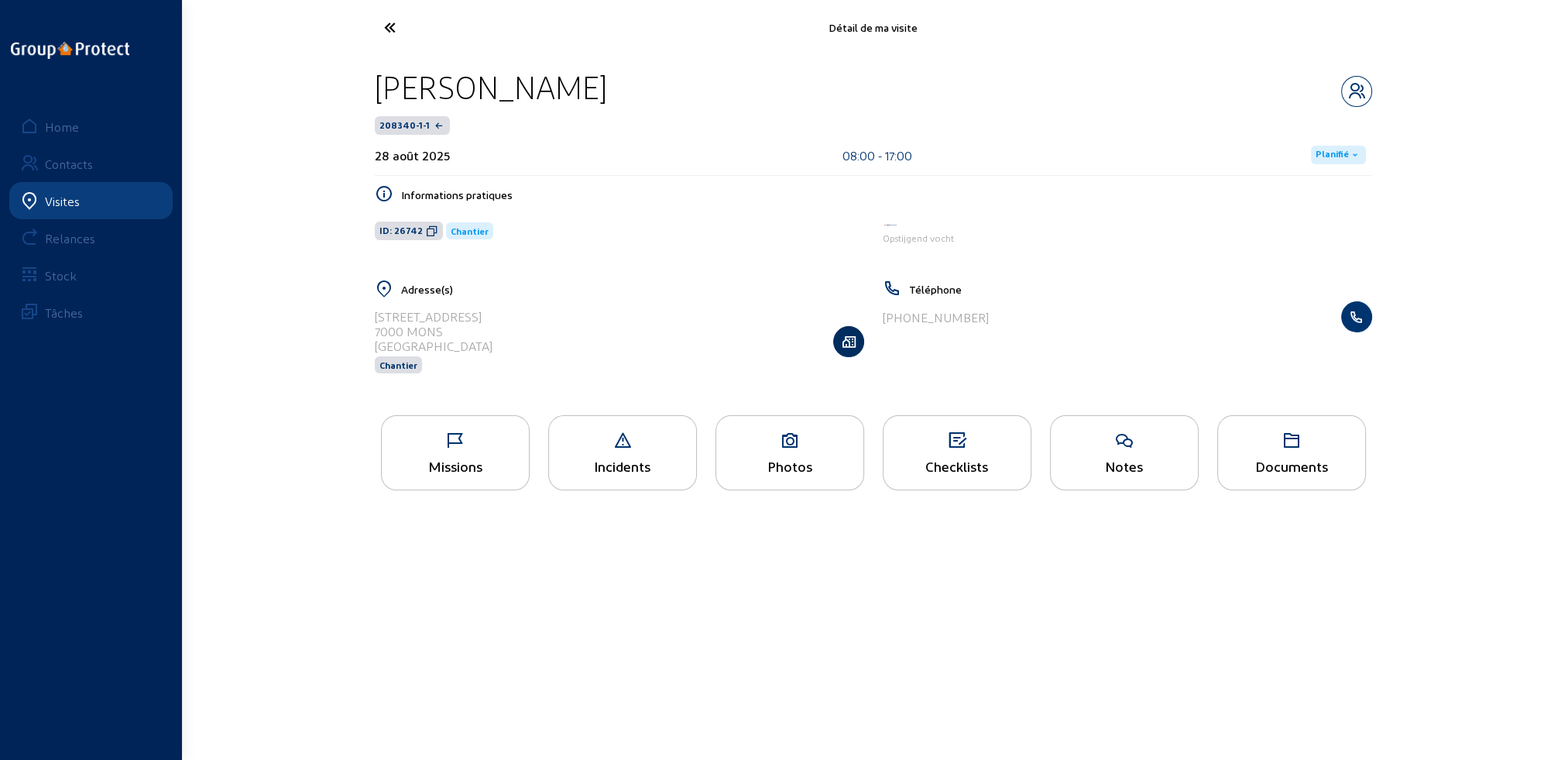
click at [852, 344] on icon "button" at bounding box center [848, 342] width 30 height 15
drag, startPoint x: 375, startPoint y: 314, endPoint x: 495, endPoint y: 314, distance: 120.0
click at [495, 314] on div "Rue des Belneux, 4 7000 MONS Belgique Chantier" at bounding box center [619, 341] width 489 height 79
copy div "Rue des Belneux, 4"
drag, startPoint x: 376, startPoint y: 330, endPoint x: 442, endPoint y: 332, distance: 66.0
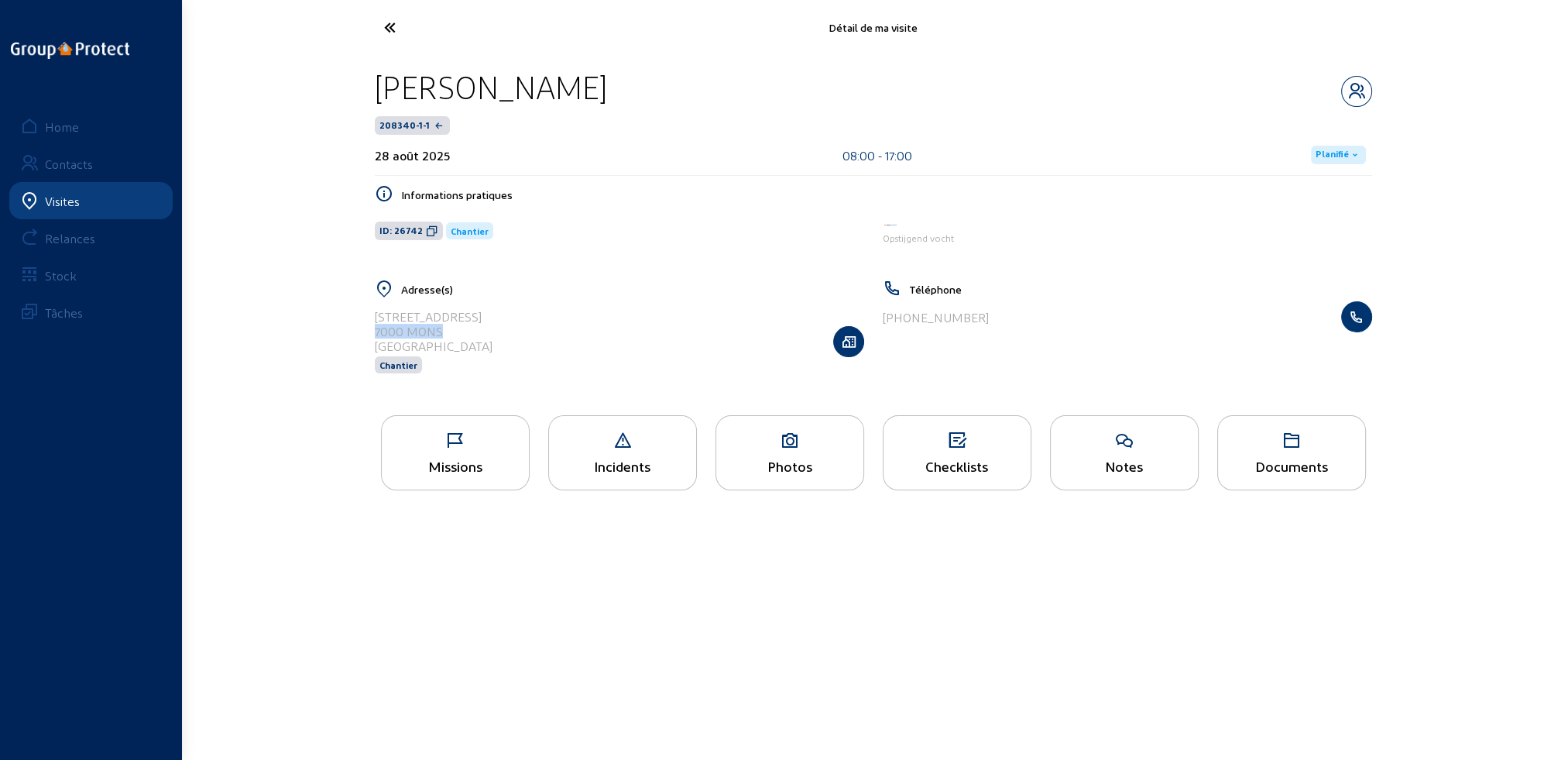
click at [442, 332] on div "7000 MONS" at bounding box center [433, 331] width 117 height 14
copy div "7000 MONS"
drag, startPoint x: 378, startPoint y: 86, endPoint x: 629, endPoint y: 88, distance: 251.0
click at [629, 88] on div "Marine Bergmans" at bounding box center [874, 87] width 997 height 40
copy div "Marine Bergmans"
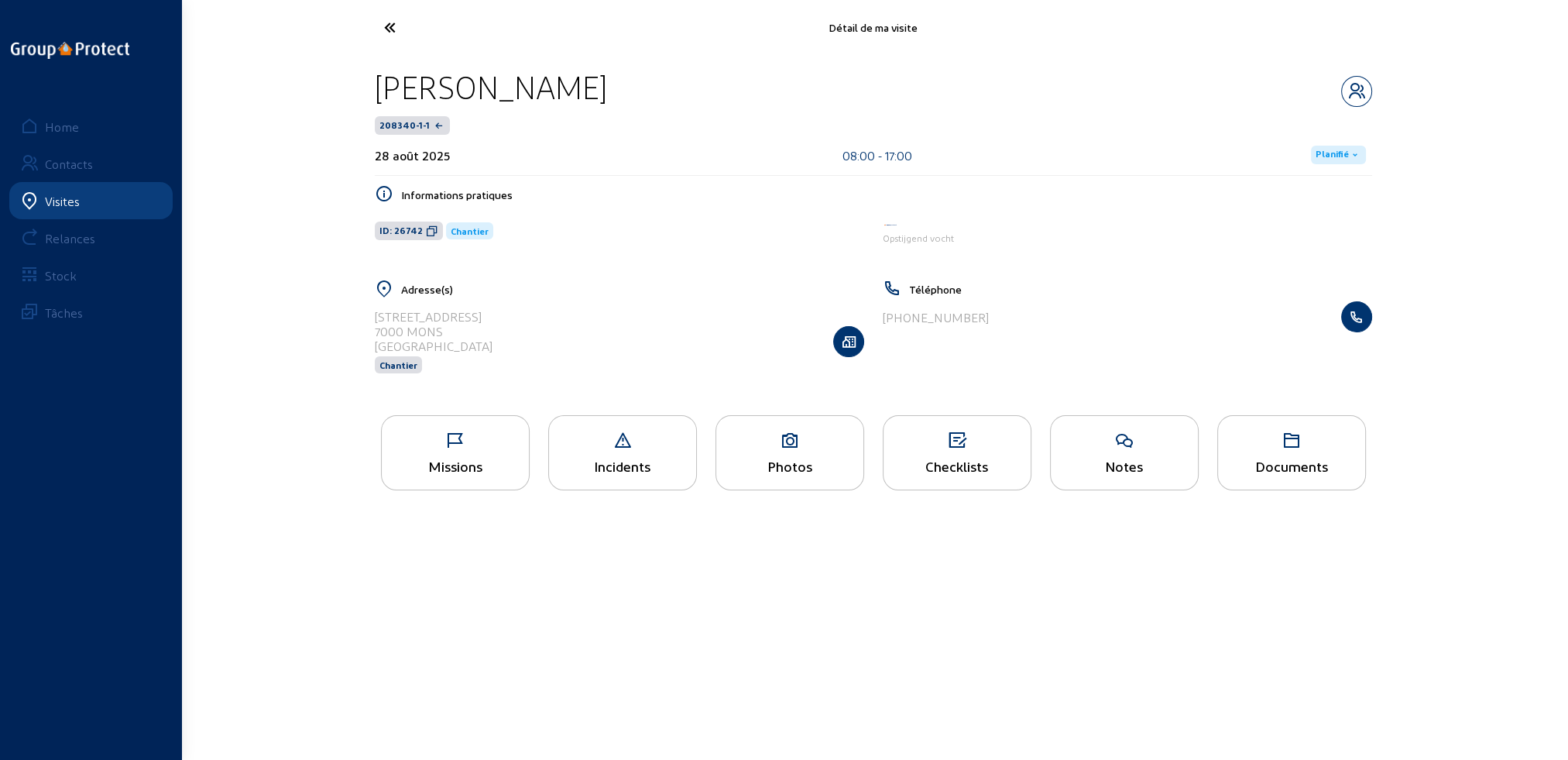
click at [1273, 465] on div "Documents" at bounding box center [1291, 466] width 147 height 16
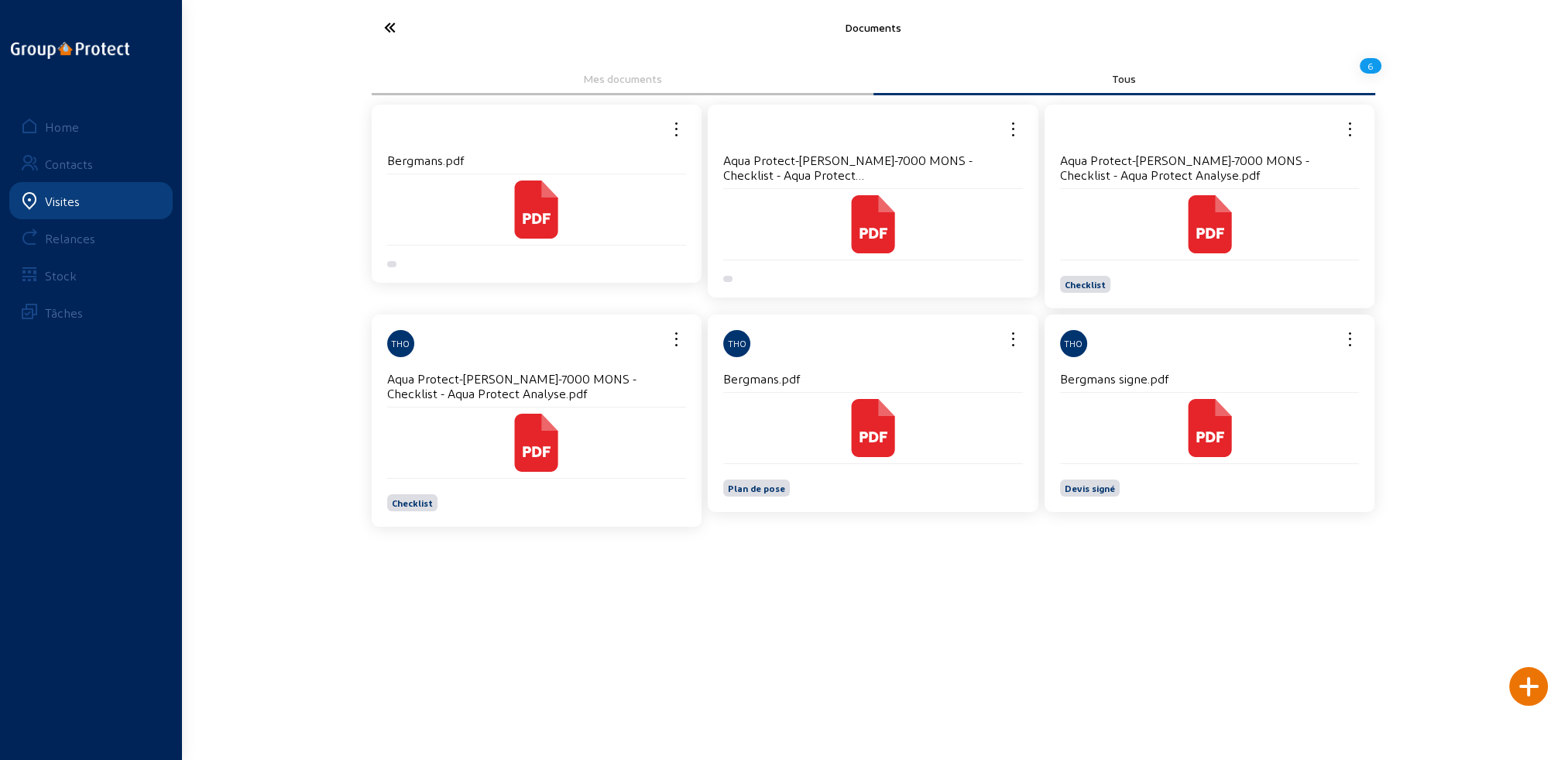
click at [825, 421] on cam-local-icon at bounding box center [873, 428] width 300 height 58
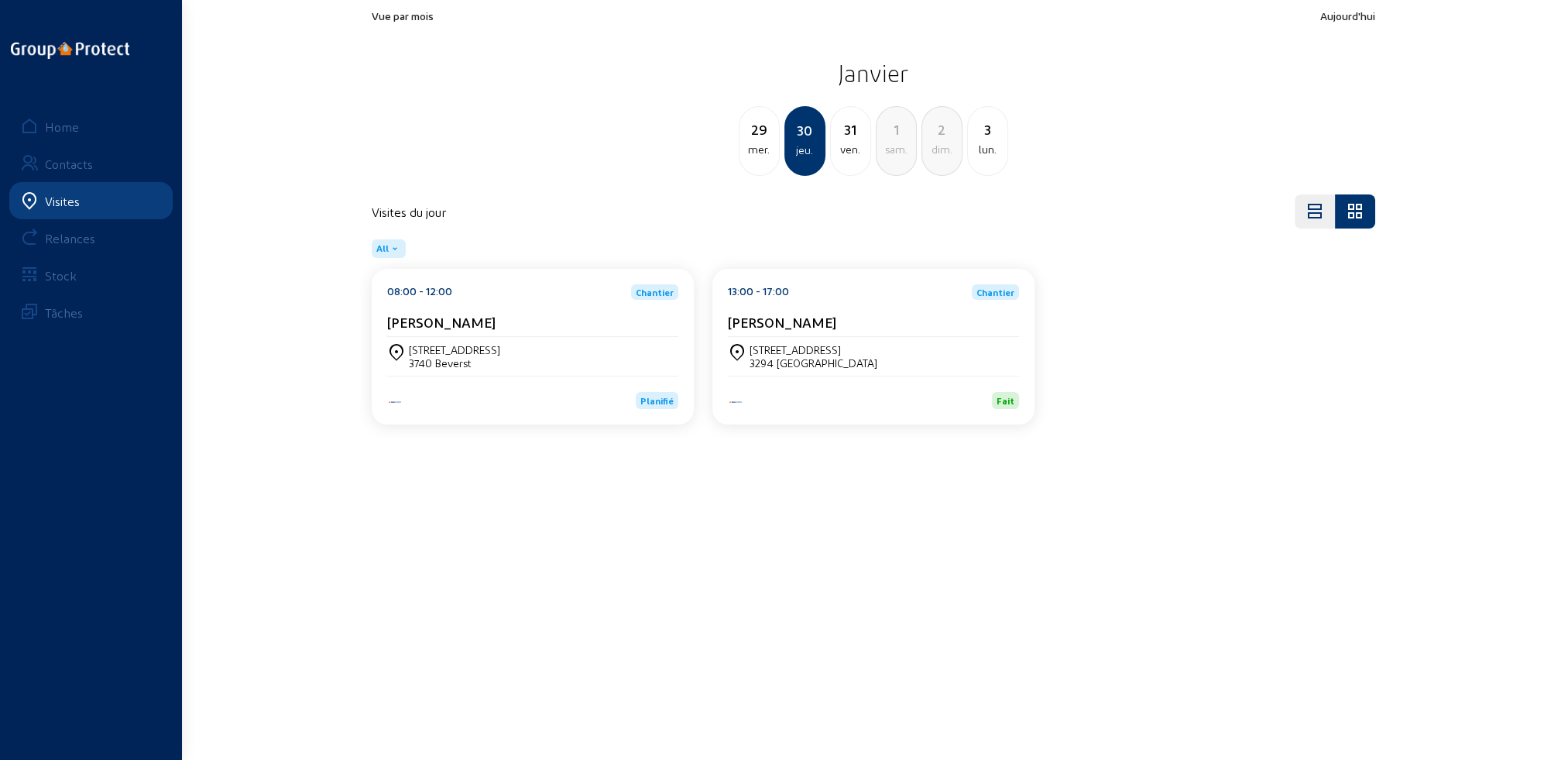
click at [69, 127] on div "Home" at bounding box center [62, 126] width 34 height 14
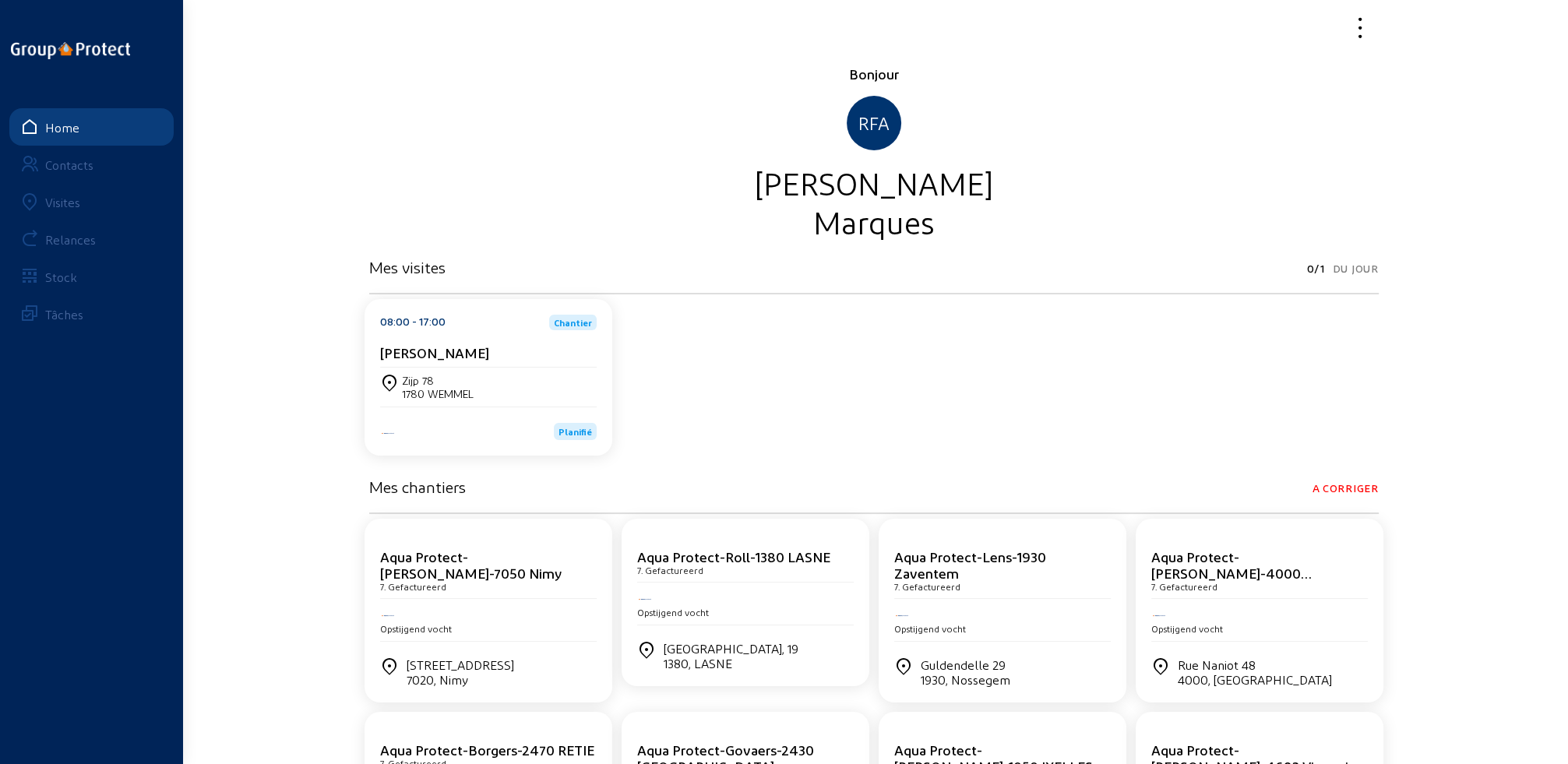
click at [56, 206] on div "Visites" at bounding box center [62, 201] width 35 height 14
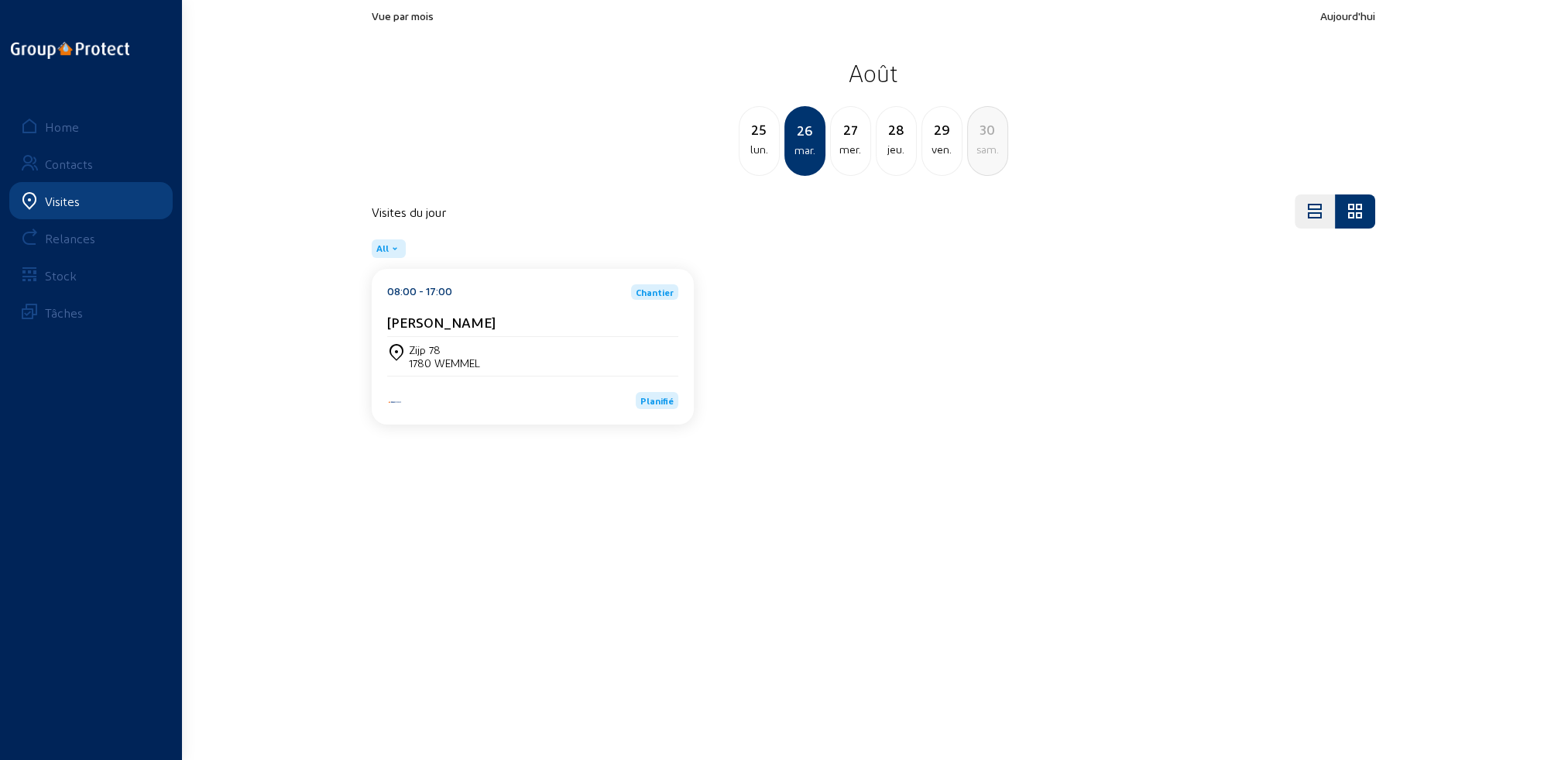
click at [514, 353] on div "Zijp 78 1780 WEMMEL" at bounding box center [532, 356] width 291 height 26
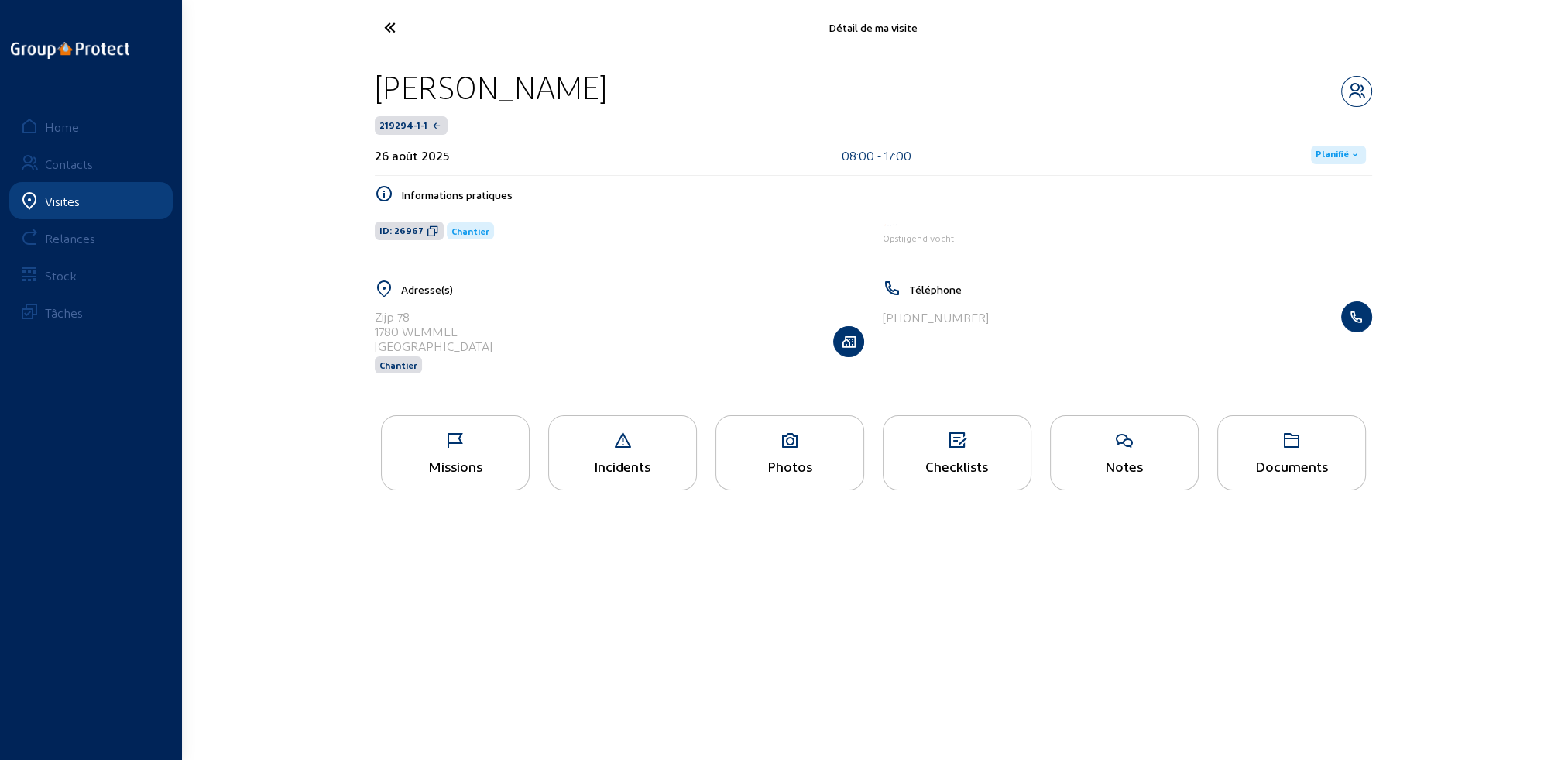
click at [475, 465] on div "Missions" at bounding box center [455, 466] width 147 height 16
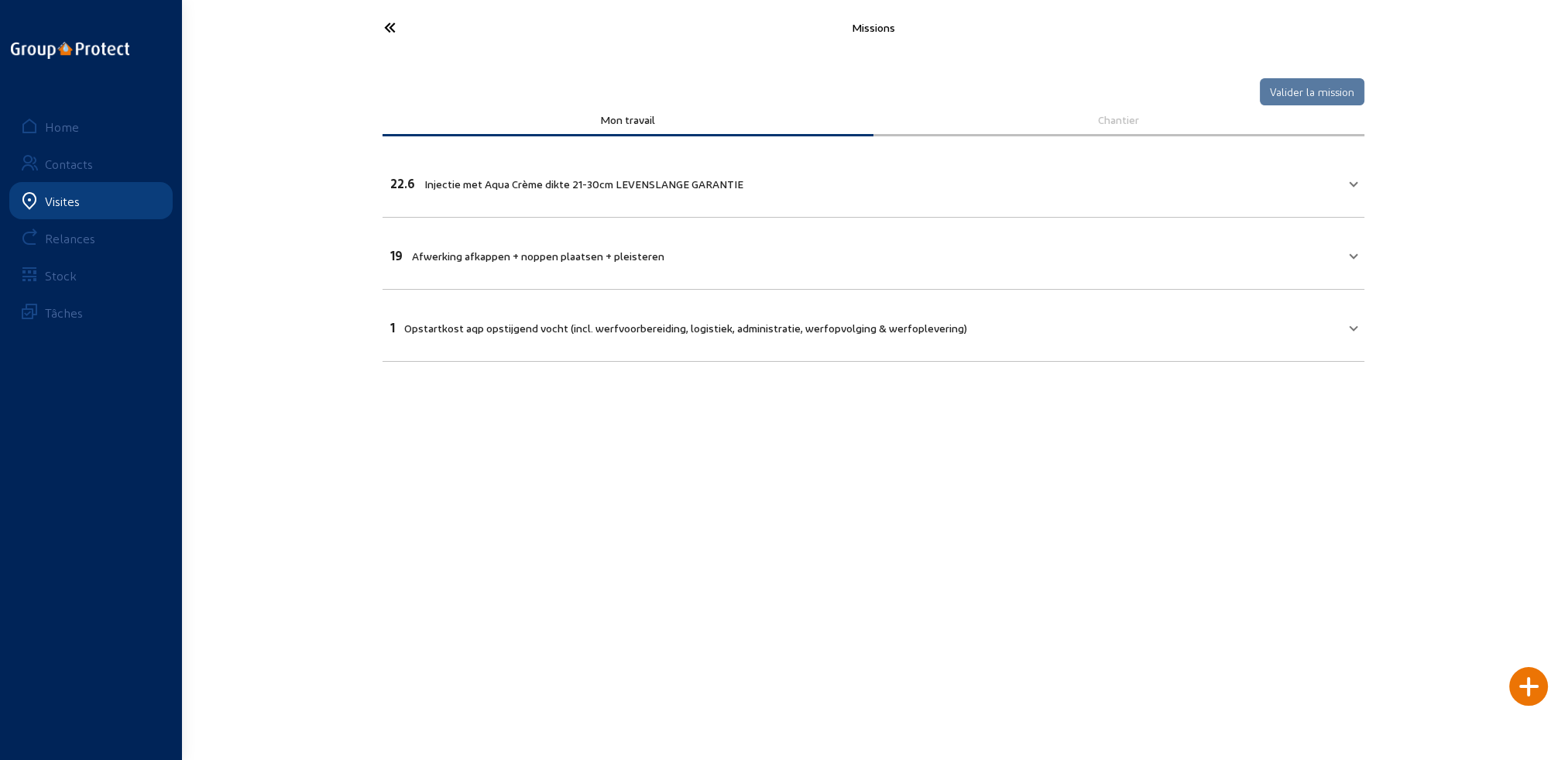
click at [71, 127] on div "Home" at bounding box center [62, 126] width 34 height 14
